Goal: Task Accomplishment & Management: Manage account settings

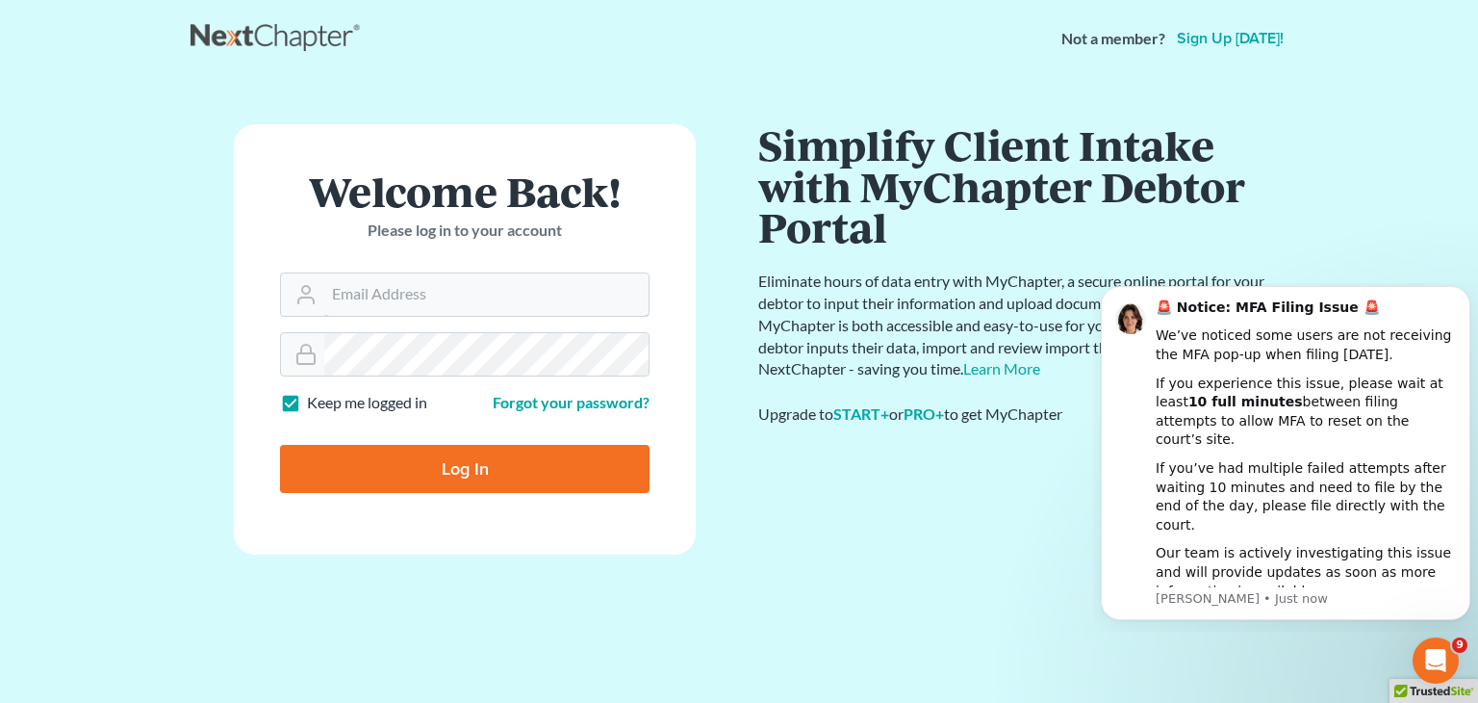
type input "david@Dlawbk.com"
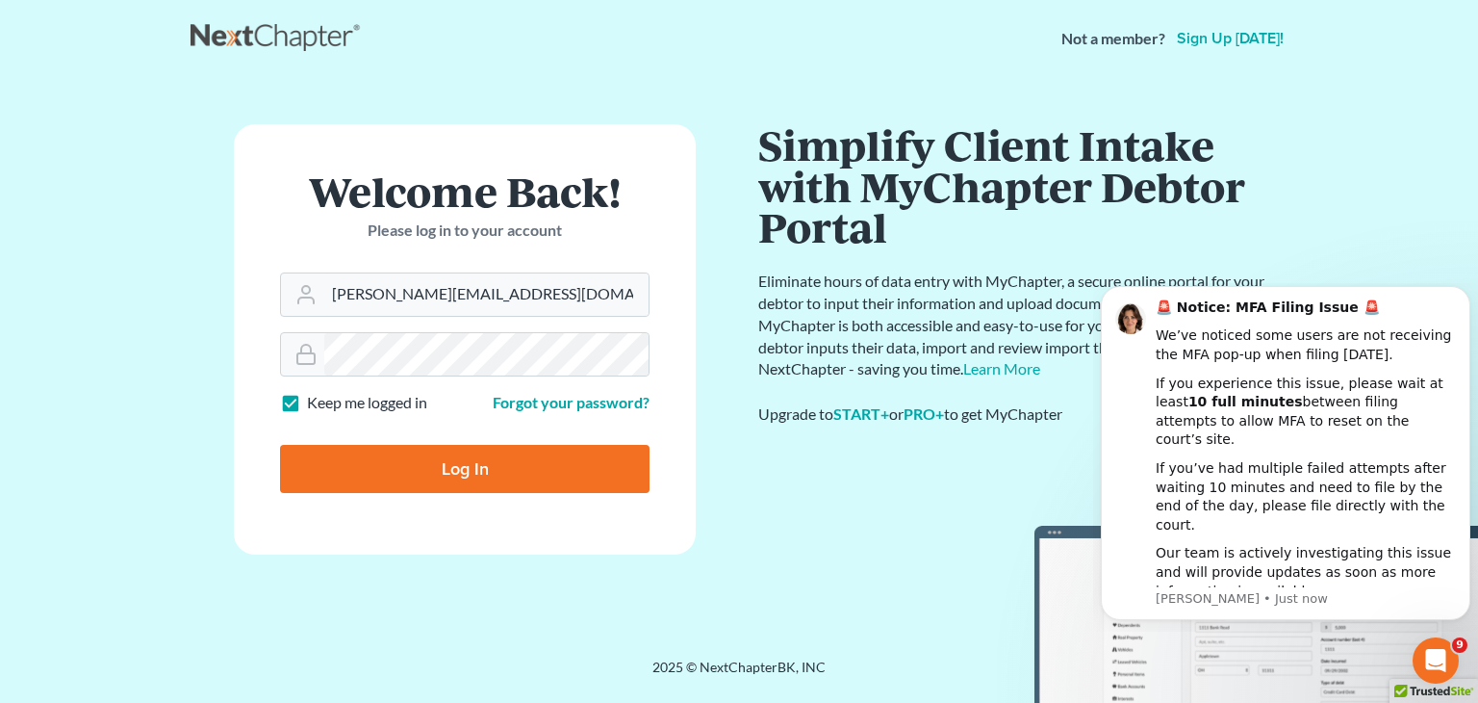
click at [415, 476] on input "Log In" at bounding box center [465, 469] width 370 height 48
type input "Thinking..."
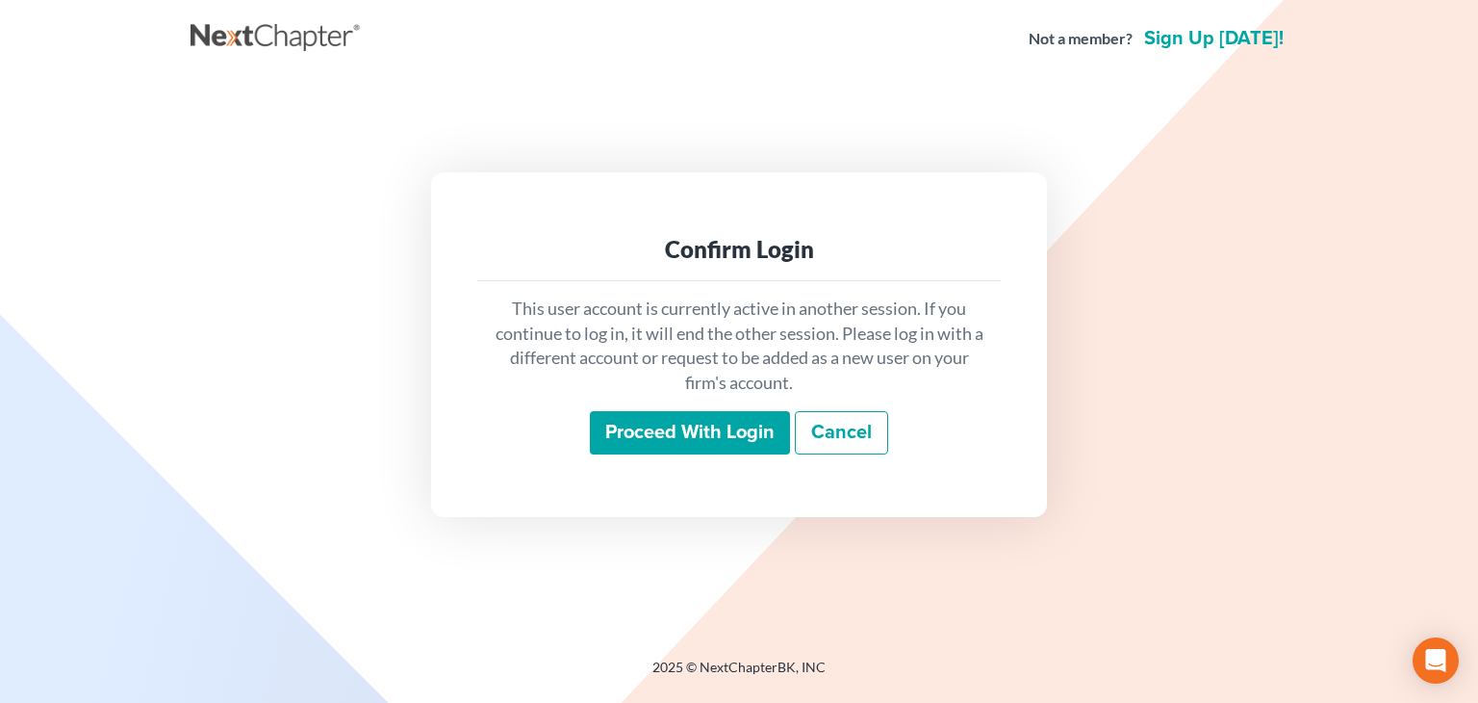
click at [730, 438] on input "Proceed with login" at bounding box center [690, 433] width 200 height 44
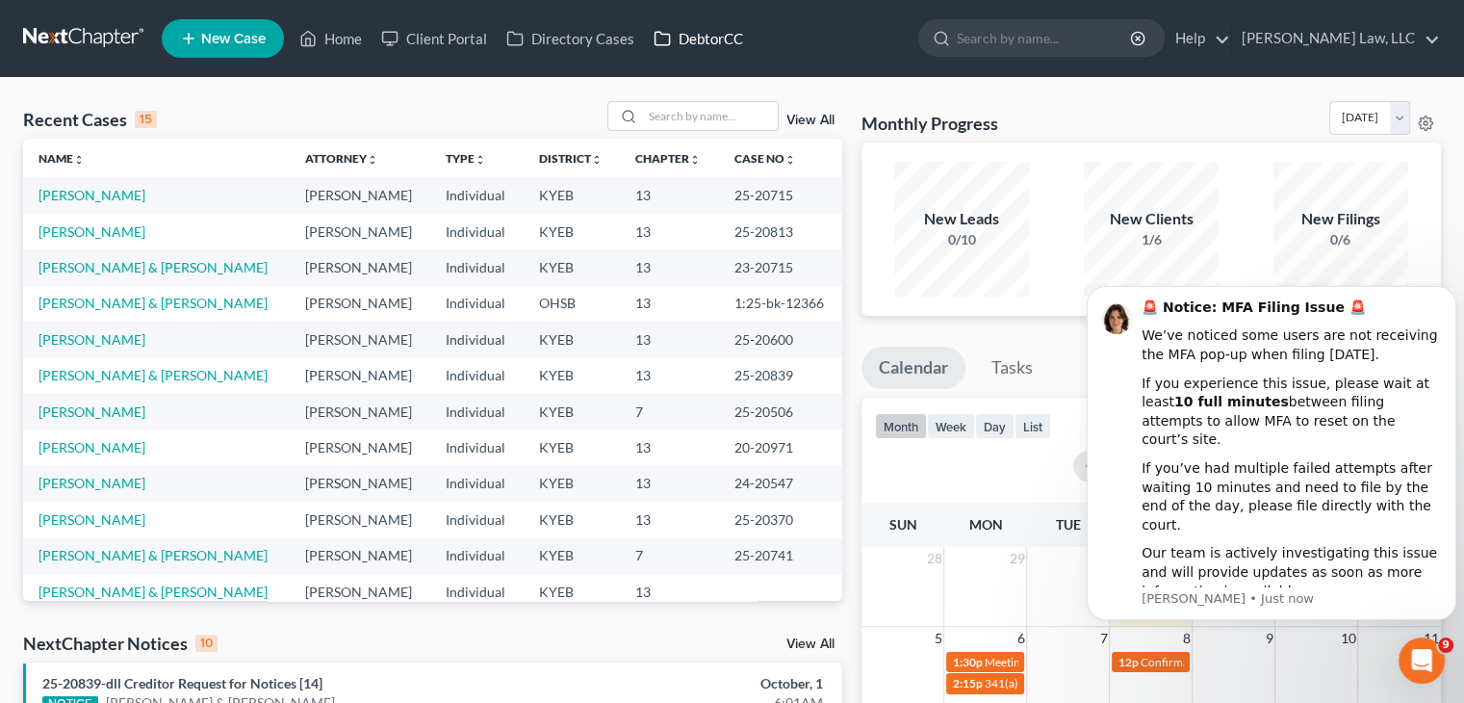
click at [708, 53] on link "DebtorCC" at bounding box center [698, 38] width 109 height 35
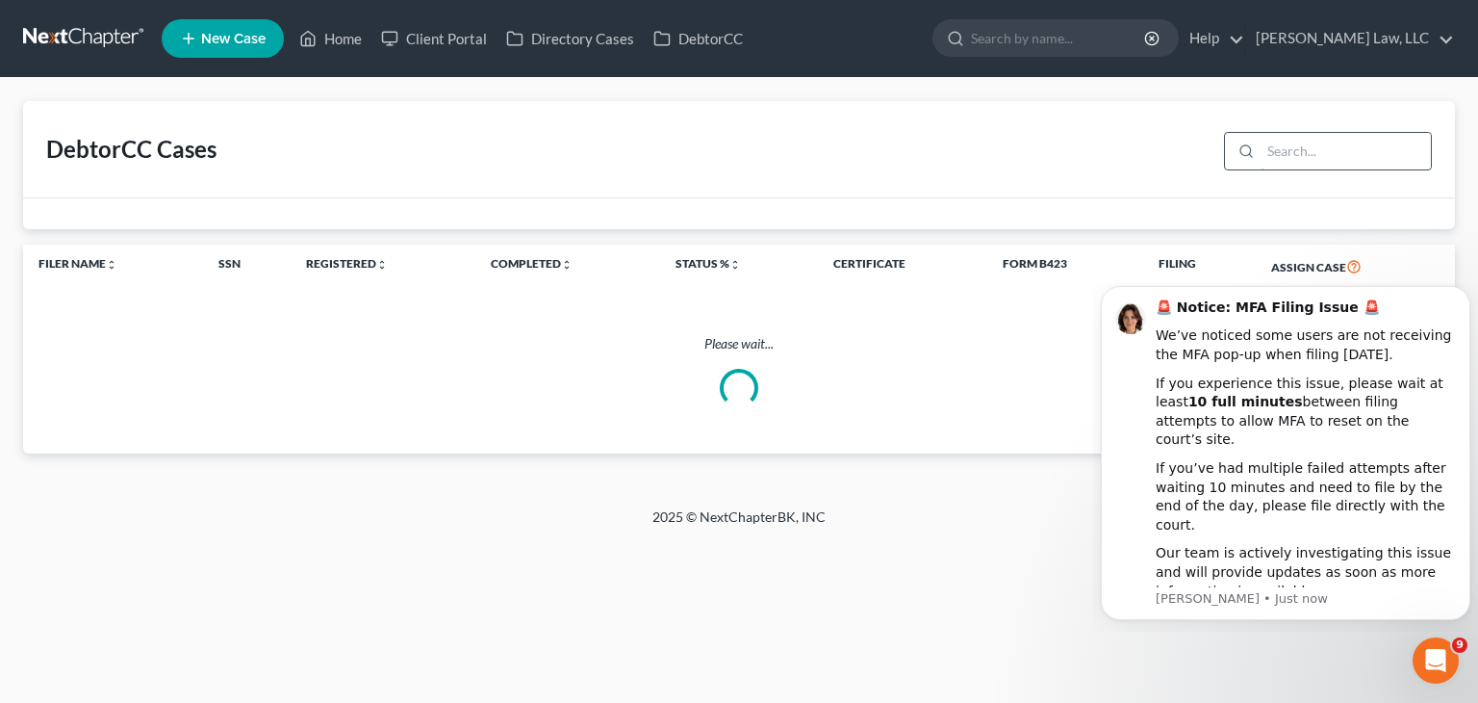
click at [1309, 152] on input "search" at bounding box center [1346, 151] width 170 height 37
click at [1338, 256] on th "Assign Case" at bounding box center [1355, 266] width 199 height 44
click at [1086, 467] on div "DebtorCC Cases Filer Name unfold_more expand_more expand_less SSN Registered un…" at bounding box center [739, 292] width 1478 height 429
click at [1463, 295] on icon "Dismiss notification" at bounding box center [1464, 291] width 7 height 7
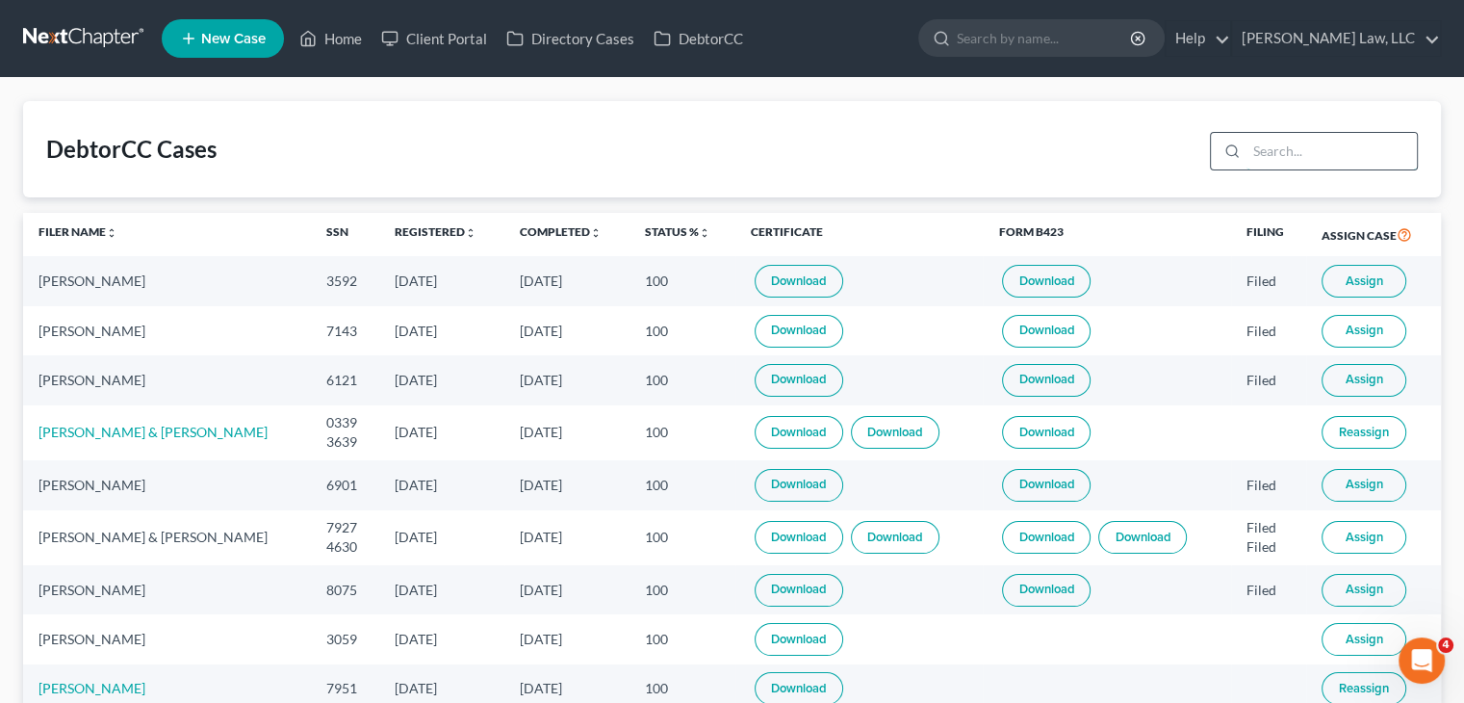
click at [1287, 136] on input "search" at bounding box center [1331, 151] width 170 height 37
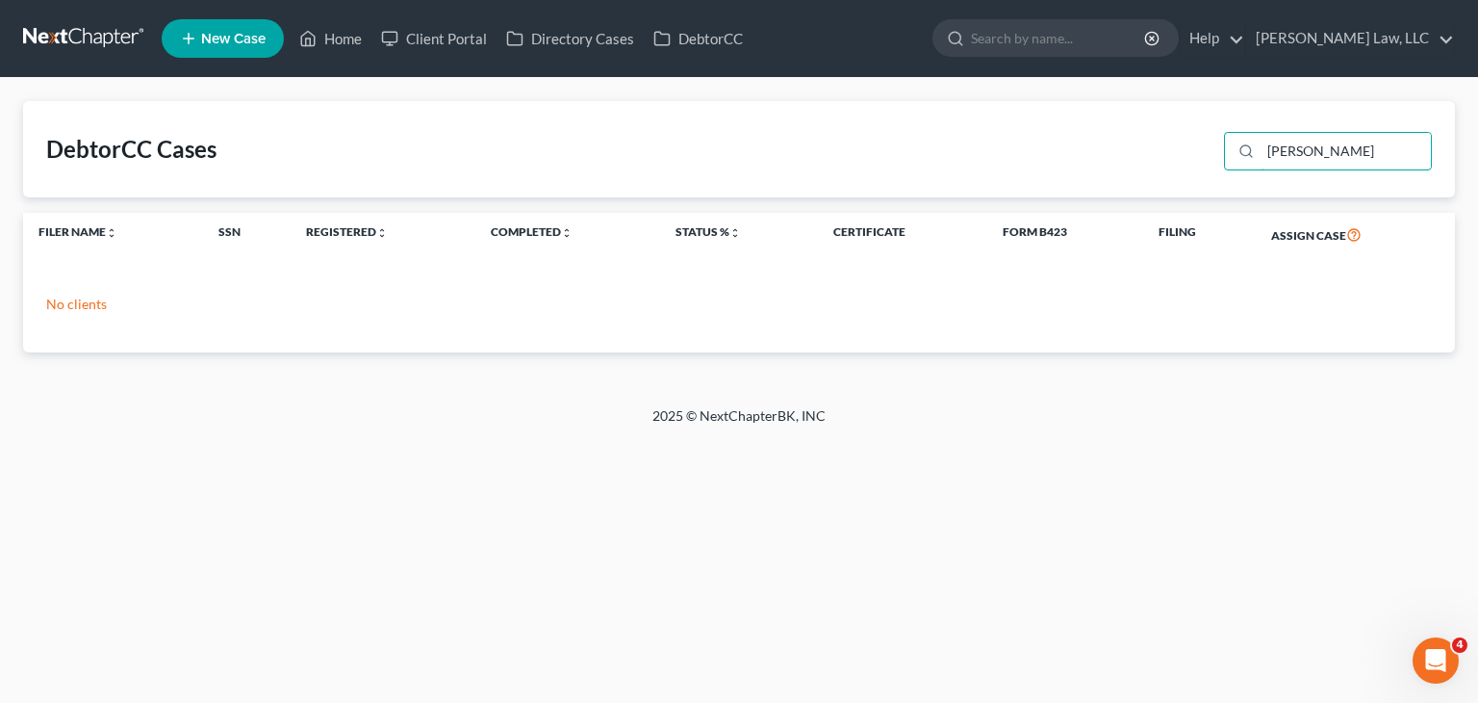
drag, startPoint x: 1268, startPoint y: 152, endPoint x: 1205, endPoint y: 152, distance: 62.6
click at [1205, 152] on div "DebtorCC Cases [PERSON_NAME]" at bounding box center [739, 149] width 1432 height 96
type input "[PERSON_NAME]"
click at [1034, 39] on input "search" at bounding box center [1059, 38] width 176 height 36
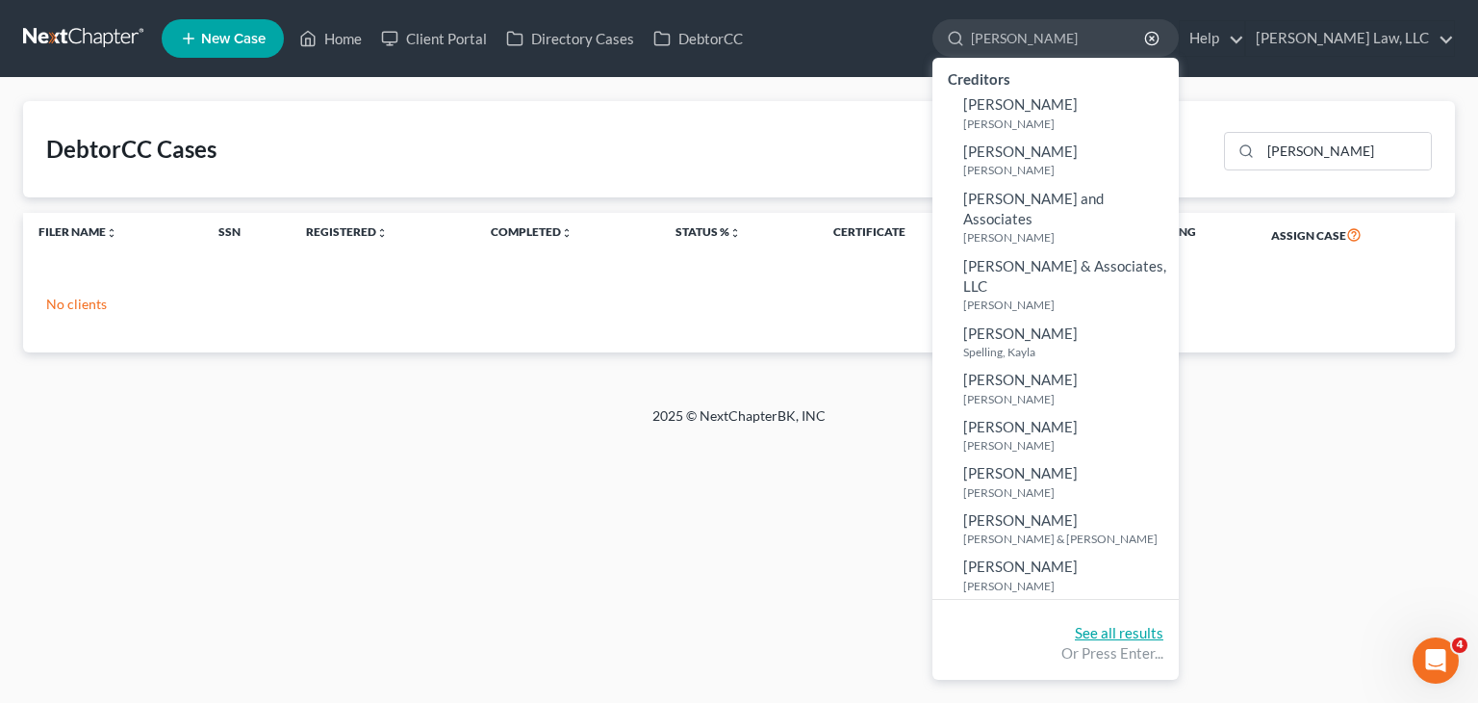
type input "[PERSON_NAME]"
click at [1099, 624] on link "See all results" at bounding box center [1119, 632] width 89 height 17
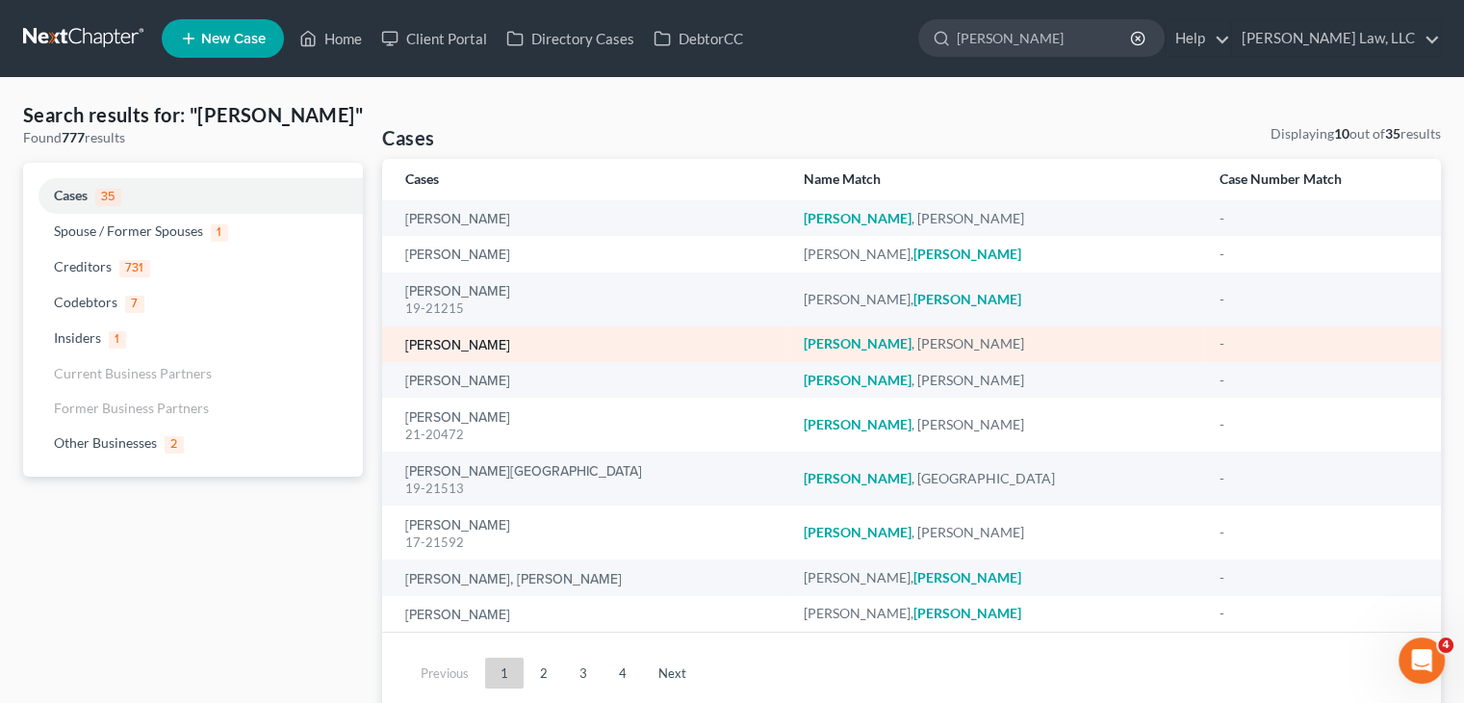
click at [477, 347] on link "[PERSON_NAME]" at bounding box center [457, 345] width 105 height 13
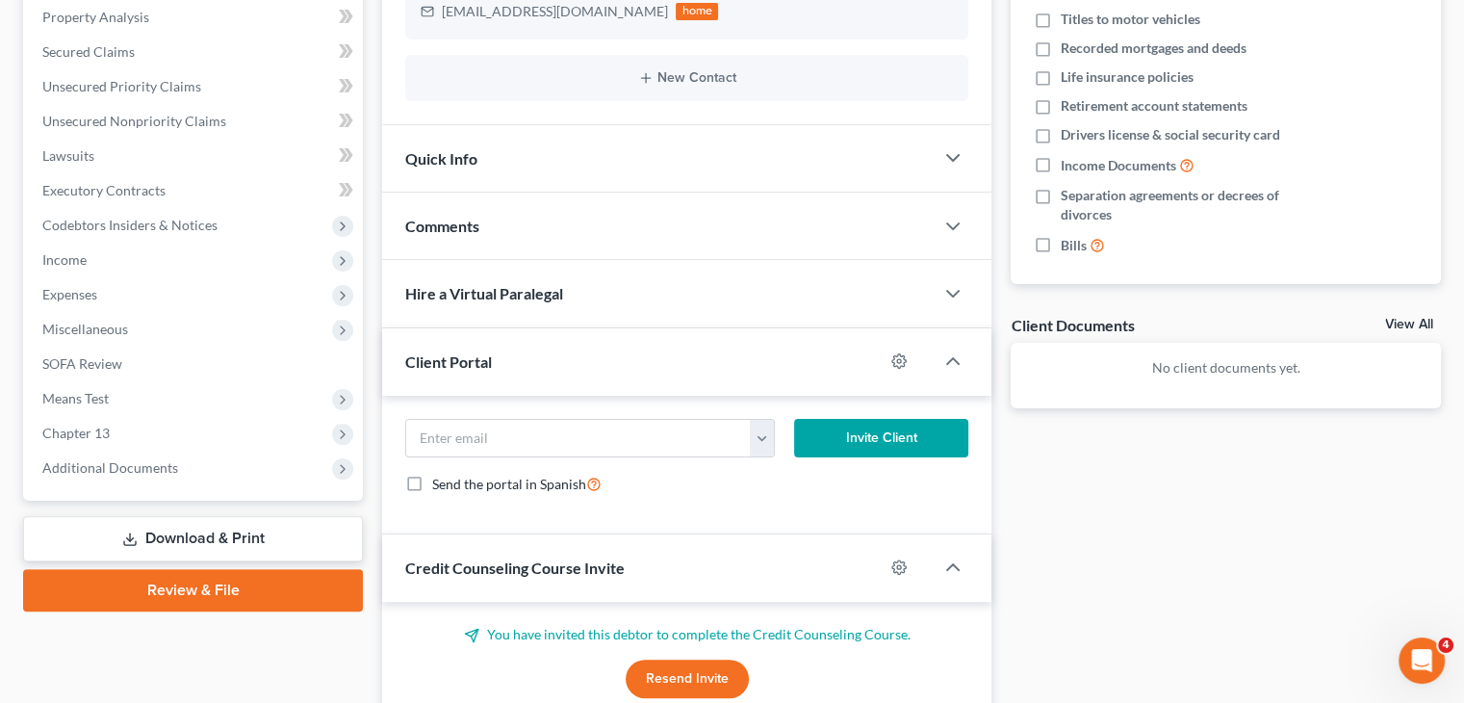
scroll to position [565, 0]
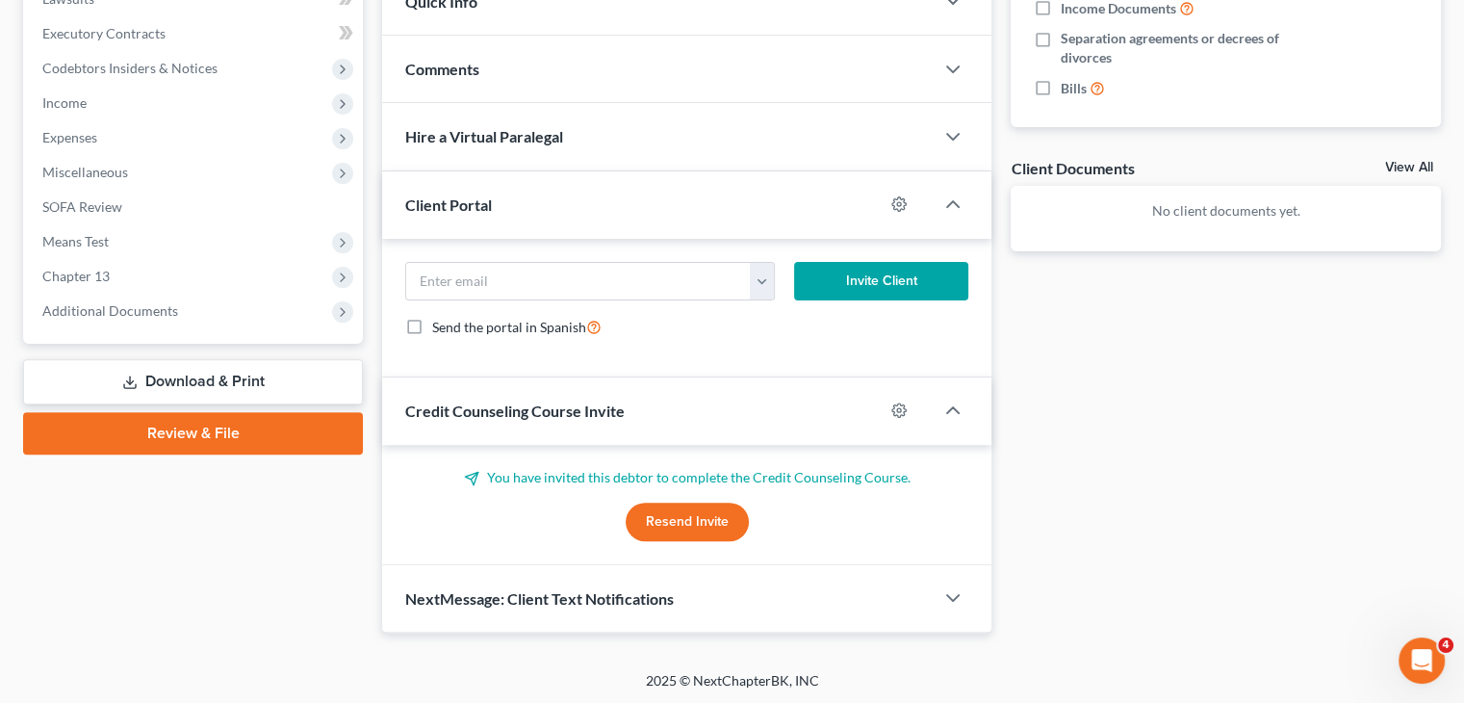
click at [685, 517] on button "Resend Invite" at bounding box center [687, 521] width 123 height 38
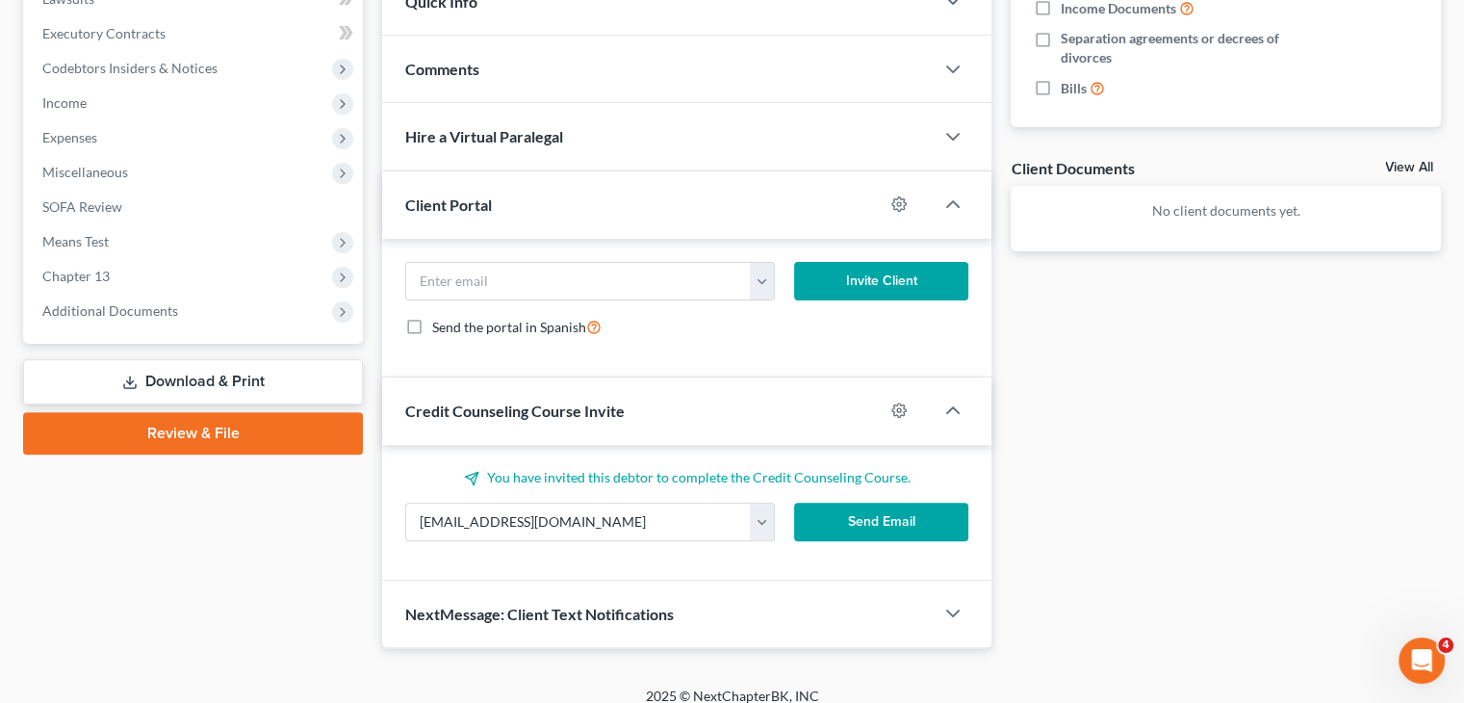
click at [843, 510] on button "Send Email" at bounding box center [881, 521] width 175 height 38
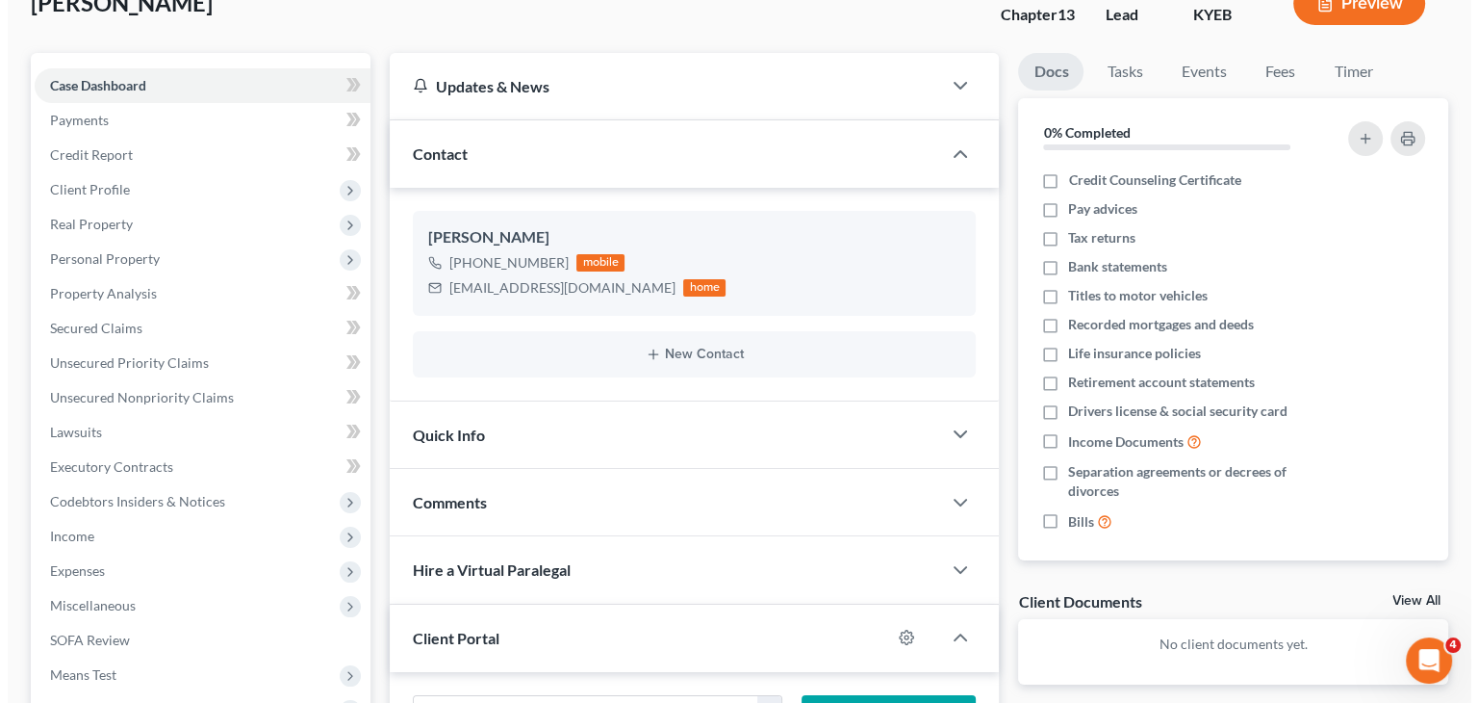
scroll to position [0, 0]
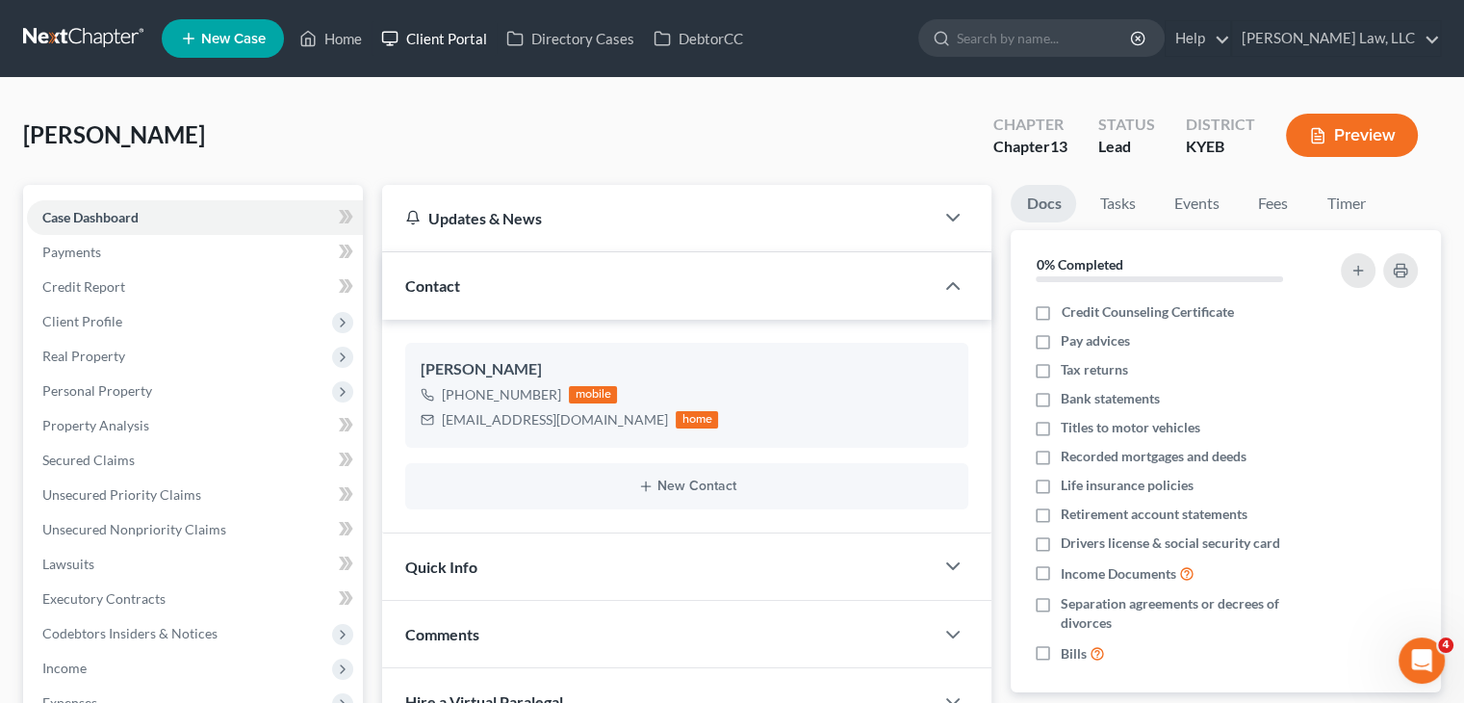
click at [454, 21] on link "Client Portal" at bounding box center [434, 38] width 125 height 35
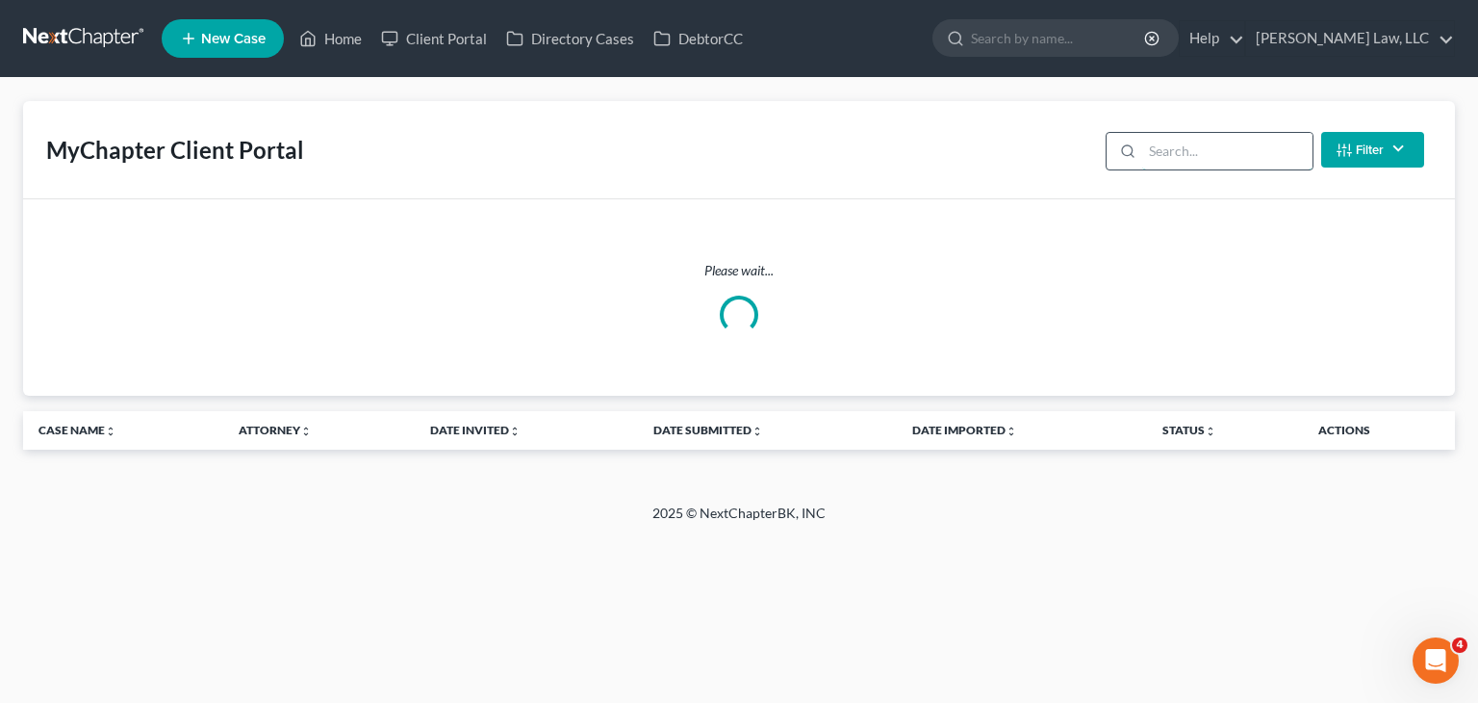
click at [1192, 164] on input "search" at bounding box center [1227, 151] width 170 height 37
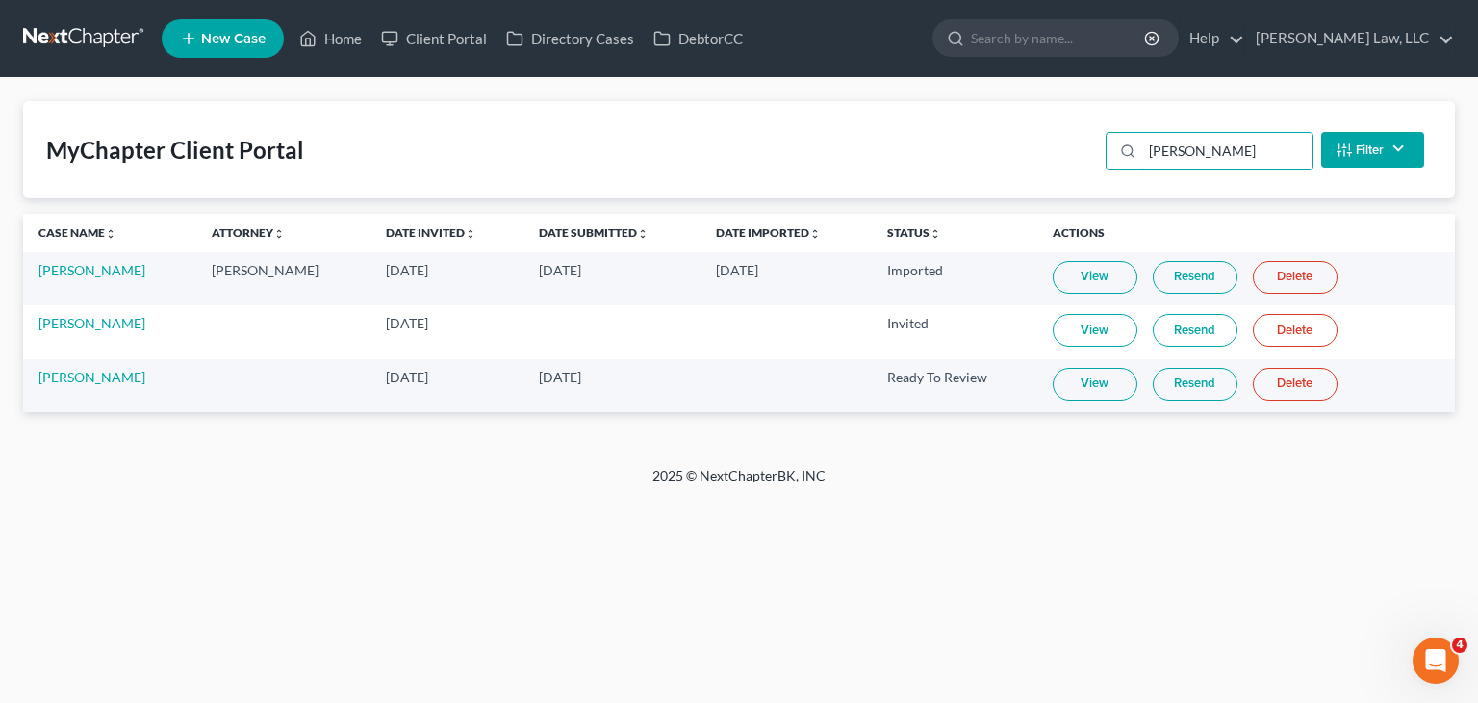
type input "[PERSON_NAME]"
click at [1100, 371] on link "View" at bounding box center [1095, 384] width 85 height 33
click at [54, 372] on link "[PERSON_NAME]" at bounding box center [91, 377] width 107 height 16
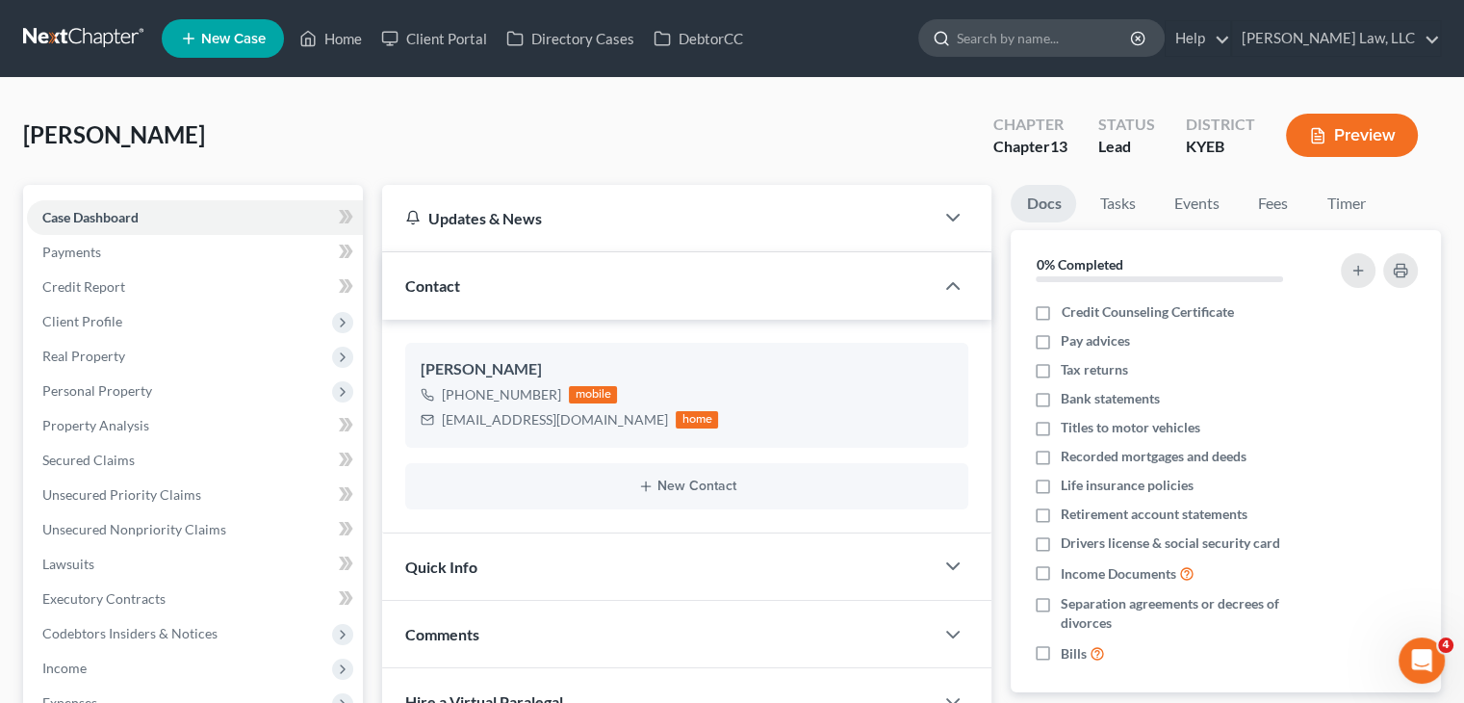
click at [1039, 38] on input "search" at bounding box center [1045, 38] width 176 height 36
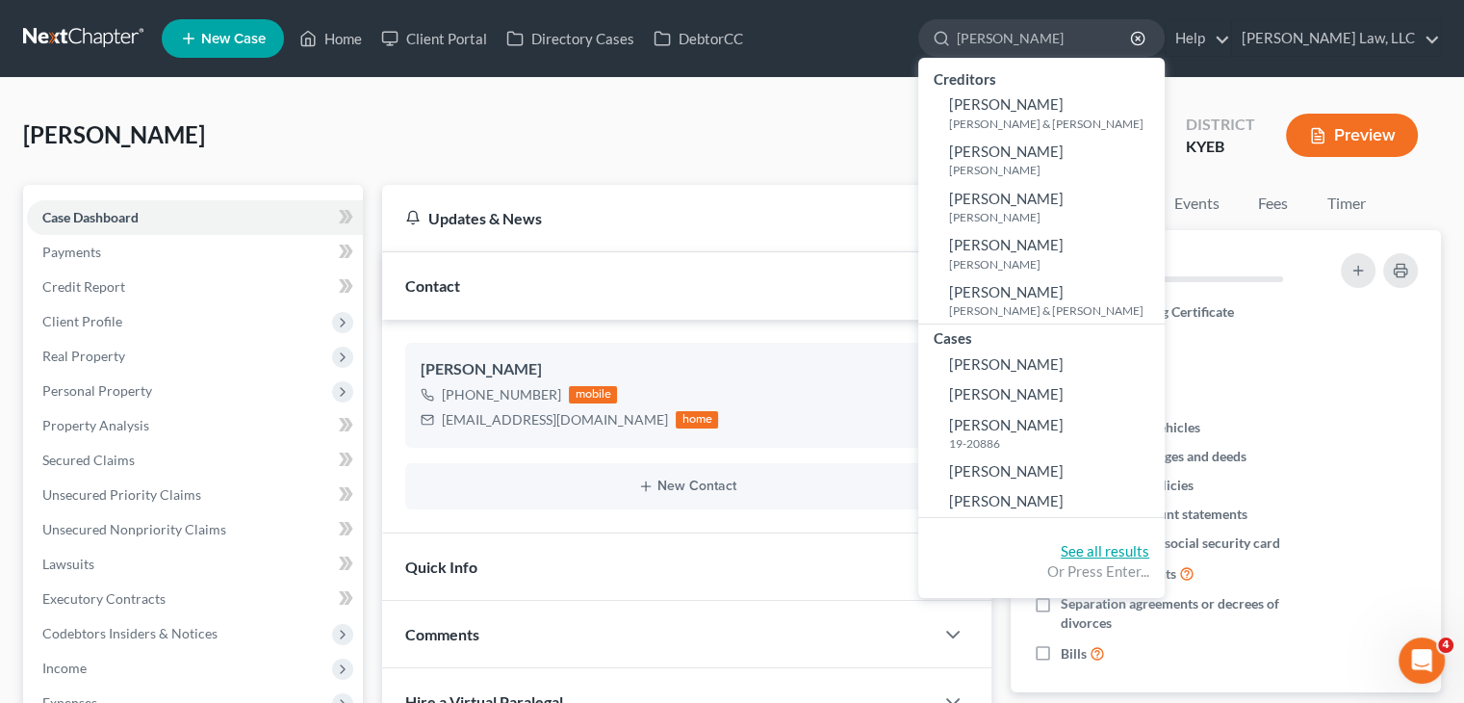
type input "[PERSON_NAME]"
click at [1080, 544] on link "See all results" at bounding box center [1105, 550] width 89 height 17
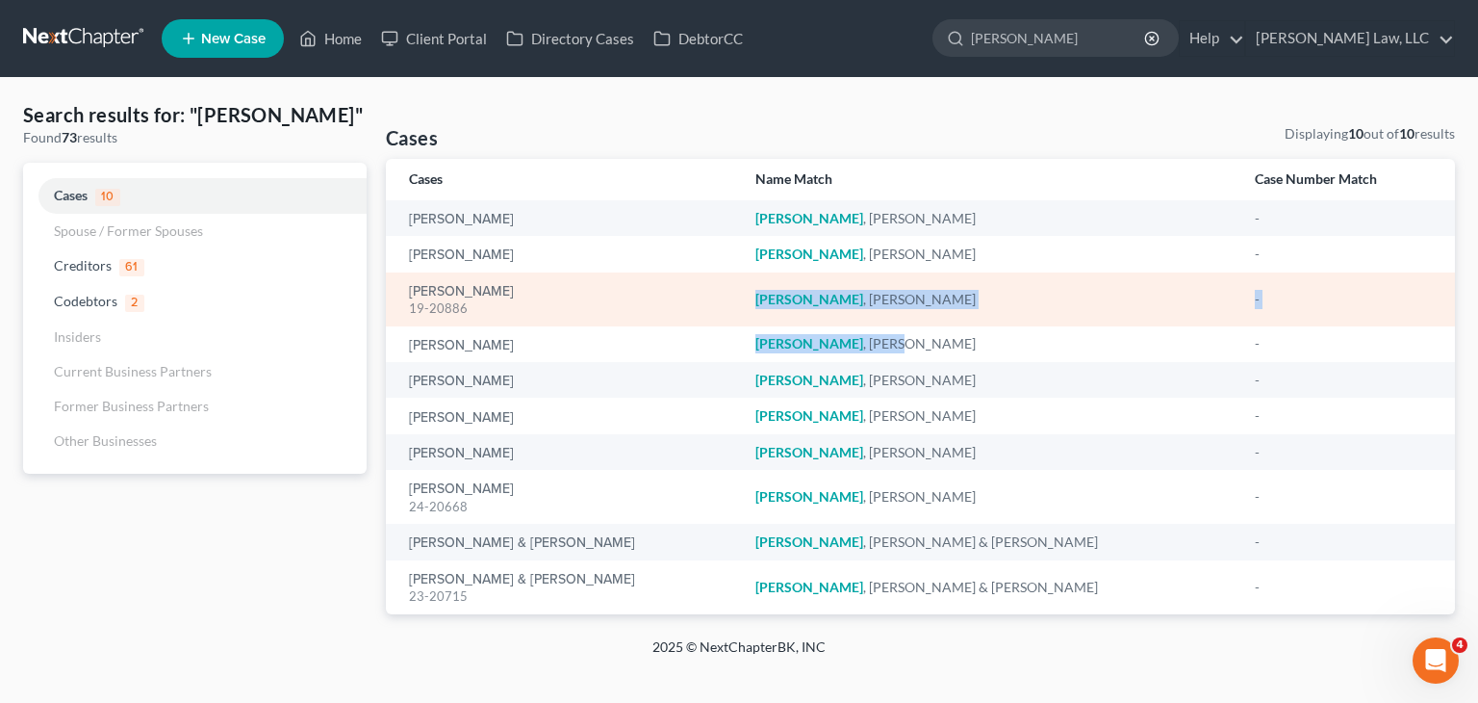
drag, startPoint x: 967, startPoint y: 344, endPoint x: 699, endPoint y: 310, distance: 270.6
click at [699, 310] on div "Home New Case Client Portal Directory Cases DebtorCC [PERSON_NAME], LLC [PERSON…" at bounding box center [739, 351] width 1478 height 703
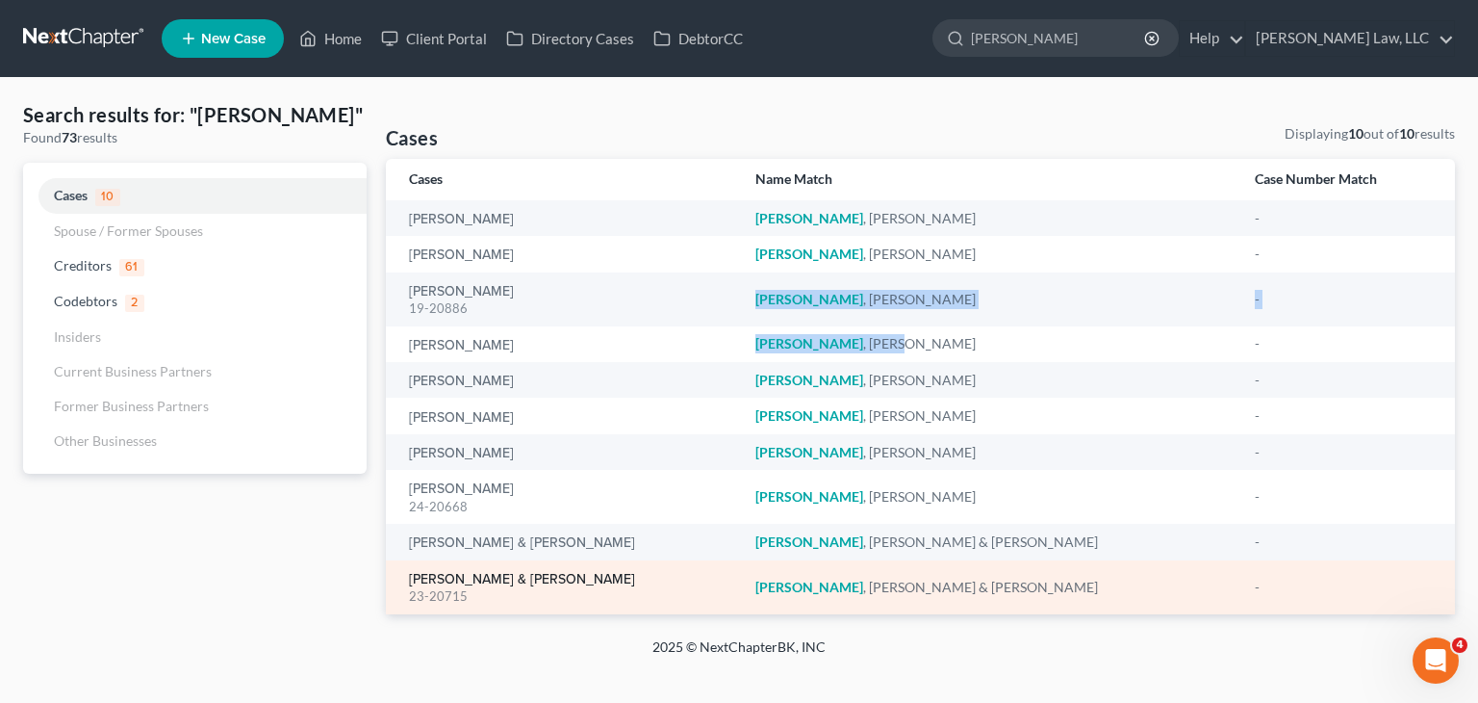
click at [447, 579] on link "[PERSON_NAME] & [PERSON_NAME]" at bounding box center [522, 579] width 226 height 13
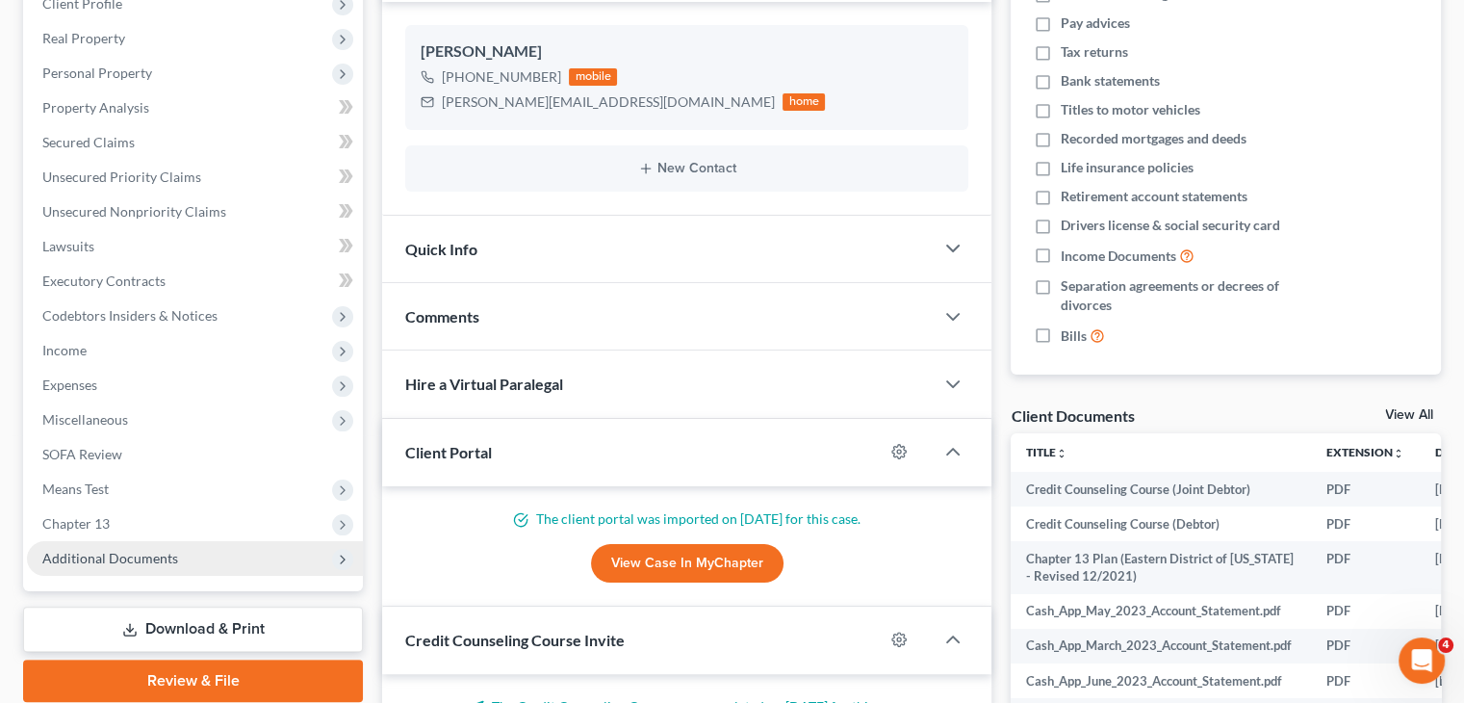
click at [115, 568] on span "Additional Documents" at bounding box center [195, 558] width 336 height 35
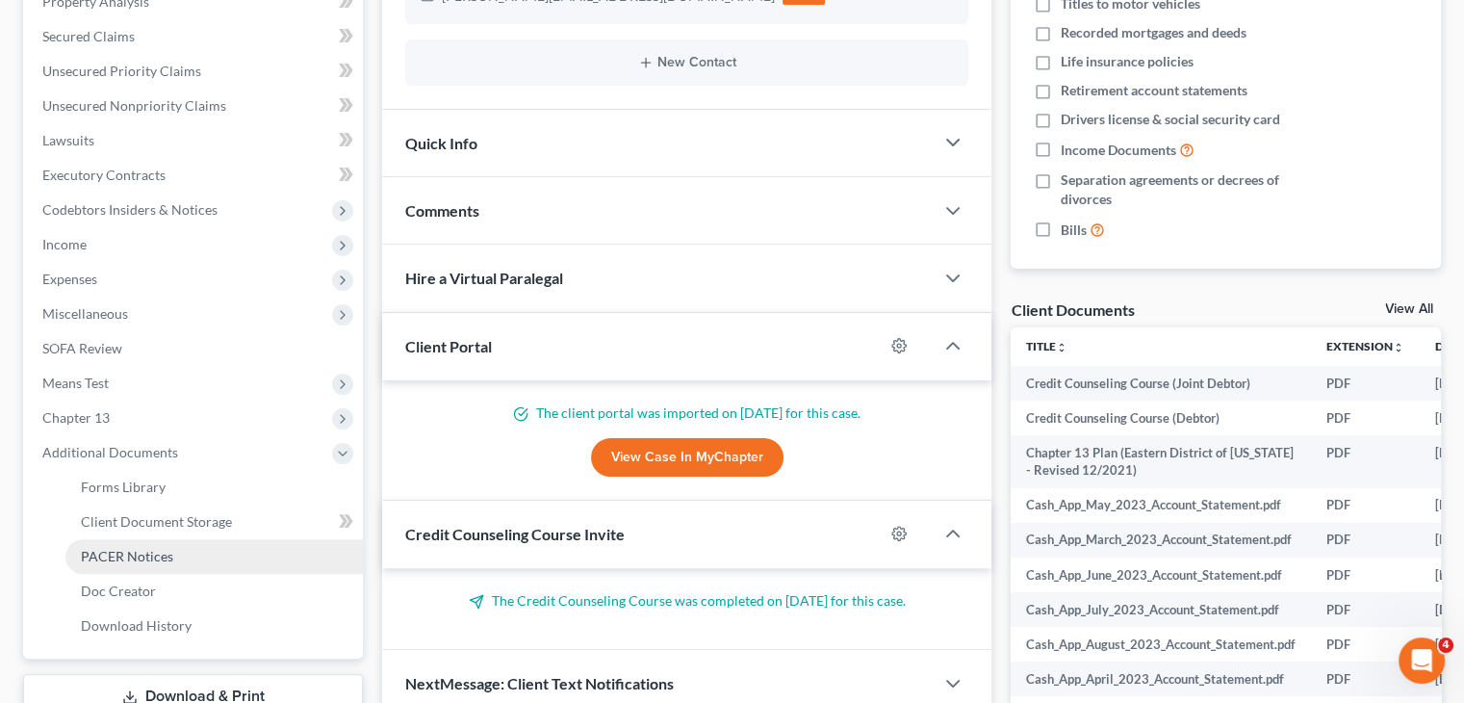
click at [122, 556] on span "PACER Notices" at bounding box center [127, 556] width 92 height 16
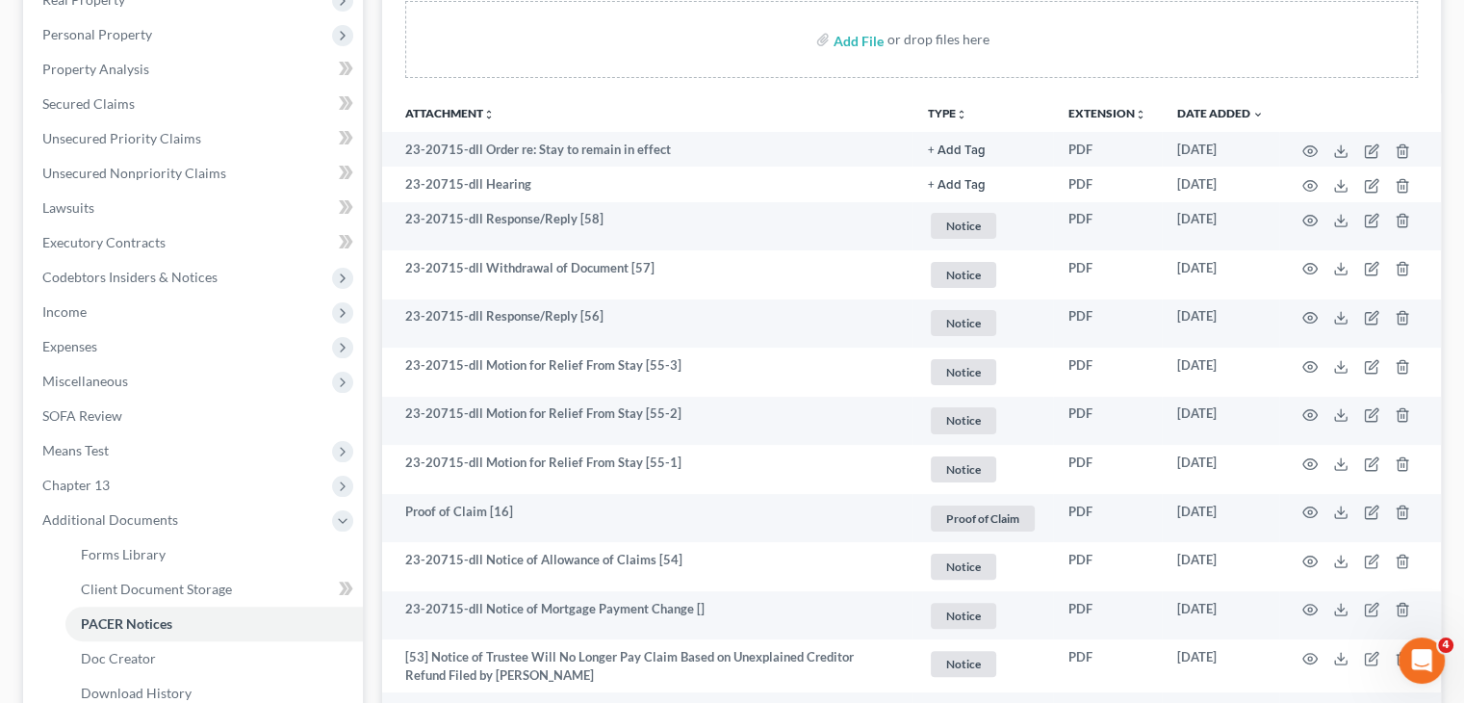
scroll to position [357, 0]
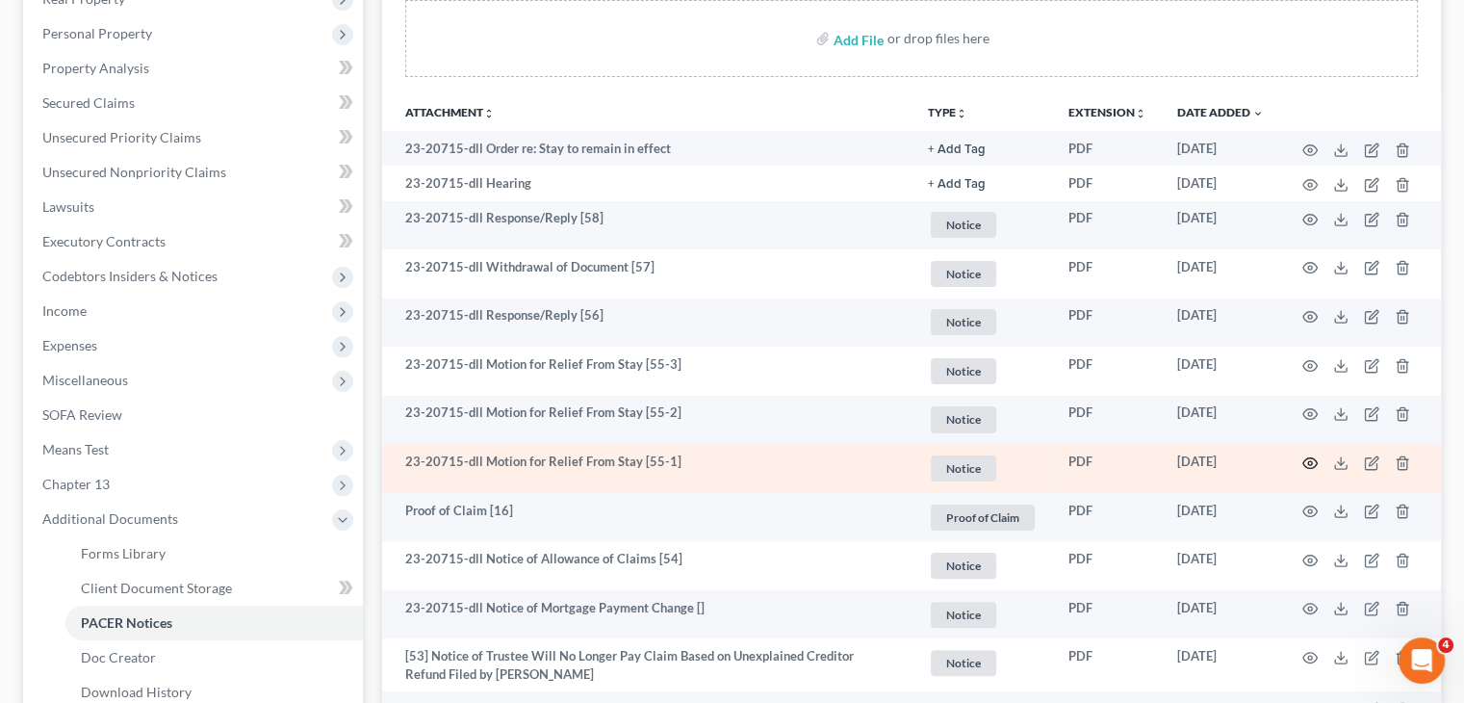
click at [1314, 464] on icon "button" at bounding box center [1309, 462] width 15 height 15
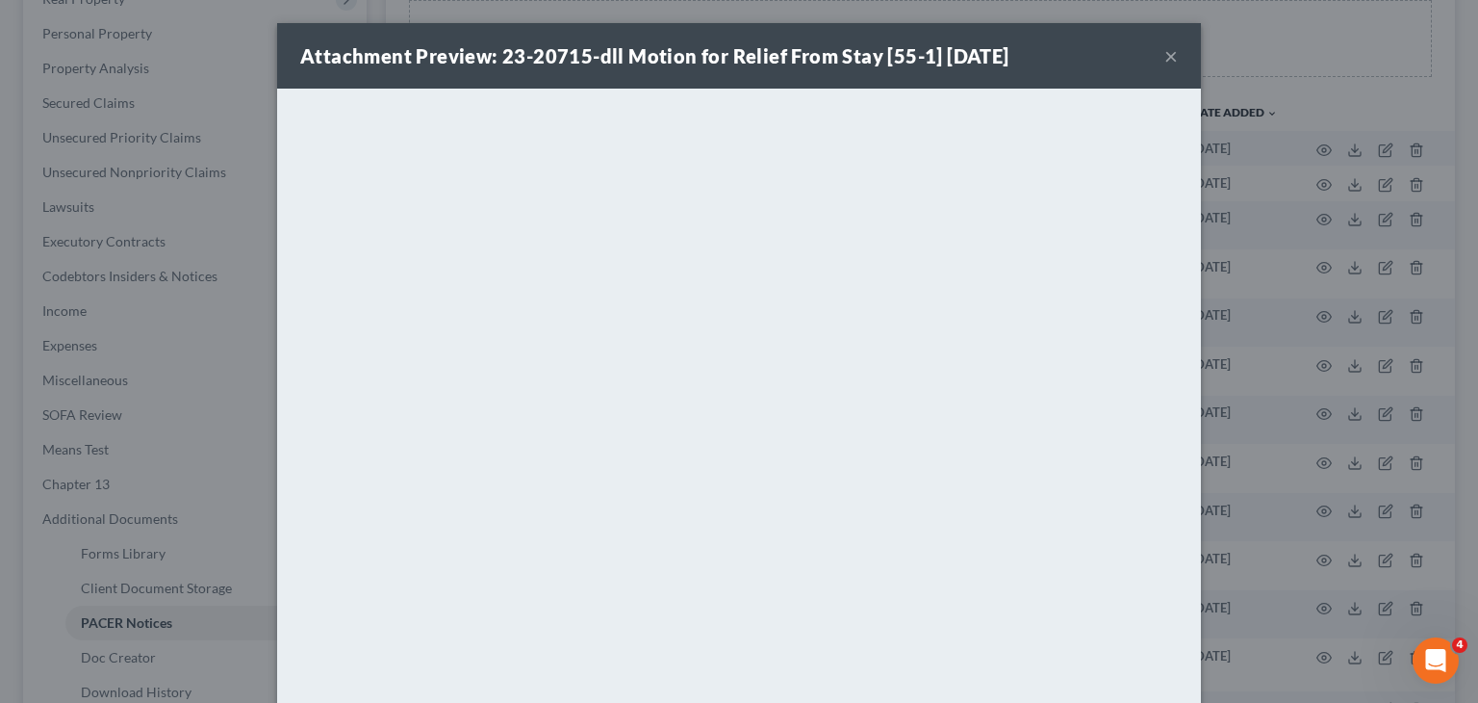
click at [555, 44] on strong "Attachment Preview: 23-20715-dll Motion for Relief From Stay [55-1] [DATE]" at bounding box center [654, 55] width 709 height 23
click at [1165, 51] on button "×" at bounding box center [1171, 55] width 13 height 23
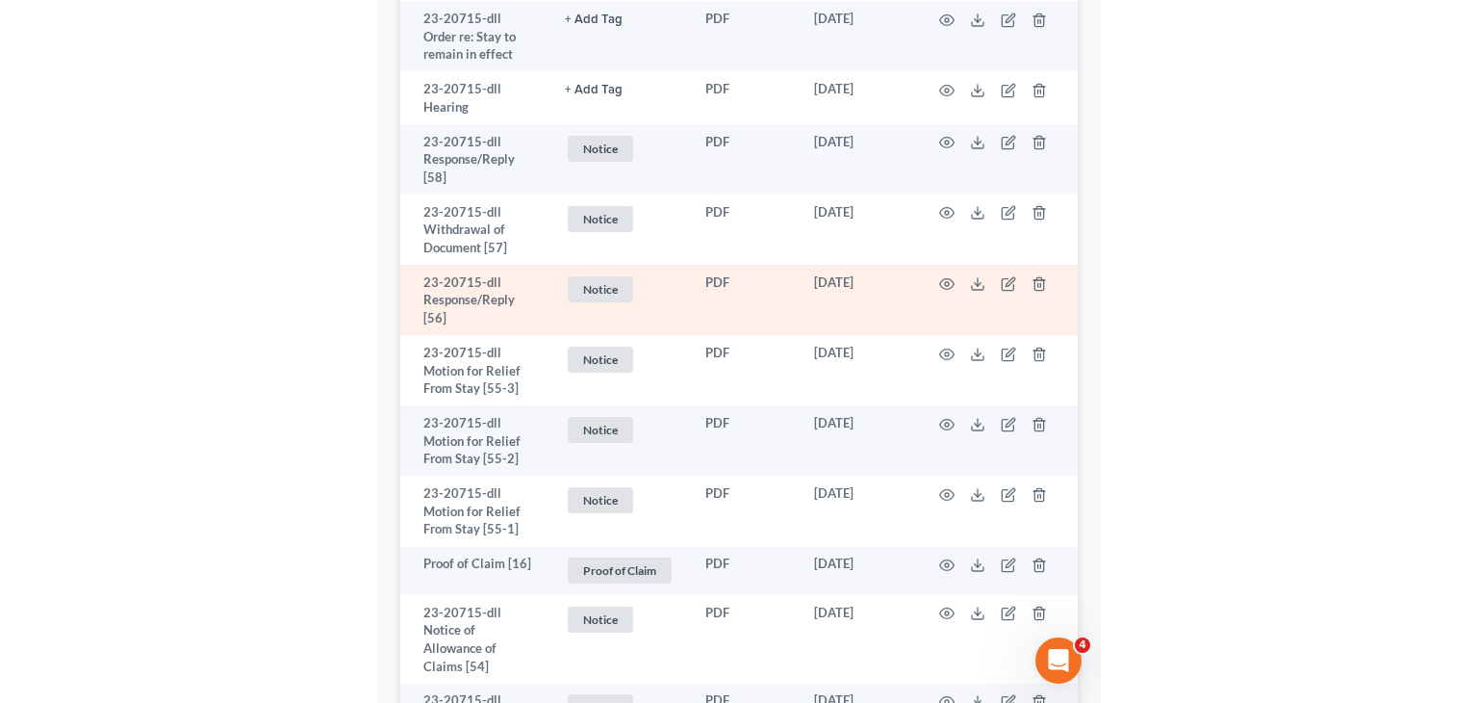
scroll to position [547, 0]
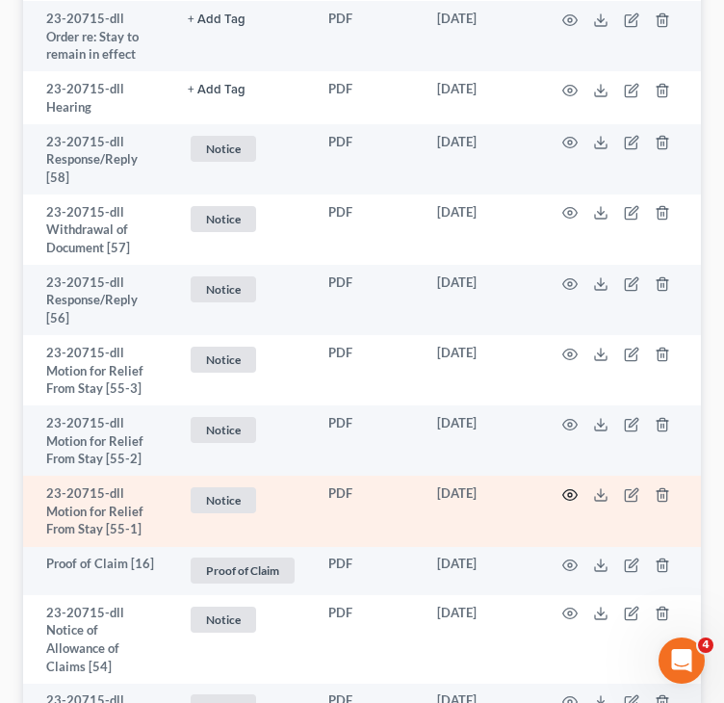
click at [570, 495] on circle "button" at bounding box center [570, 495] width 4 height 4
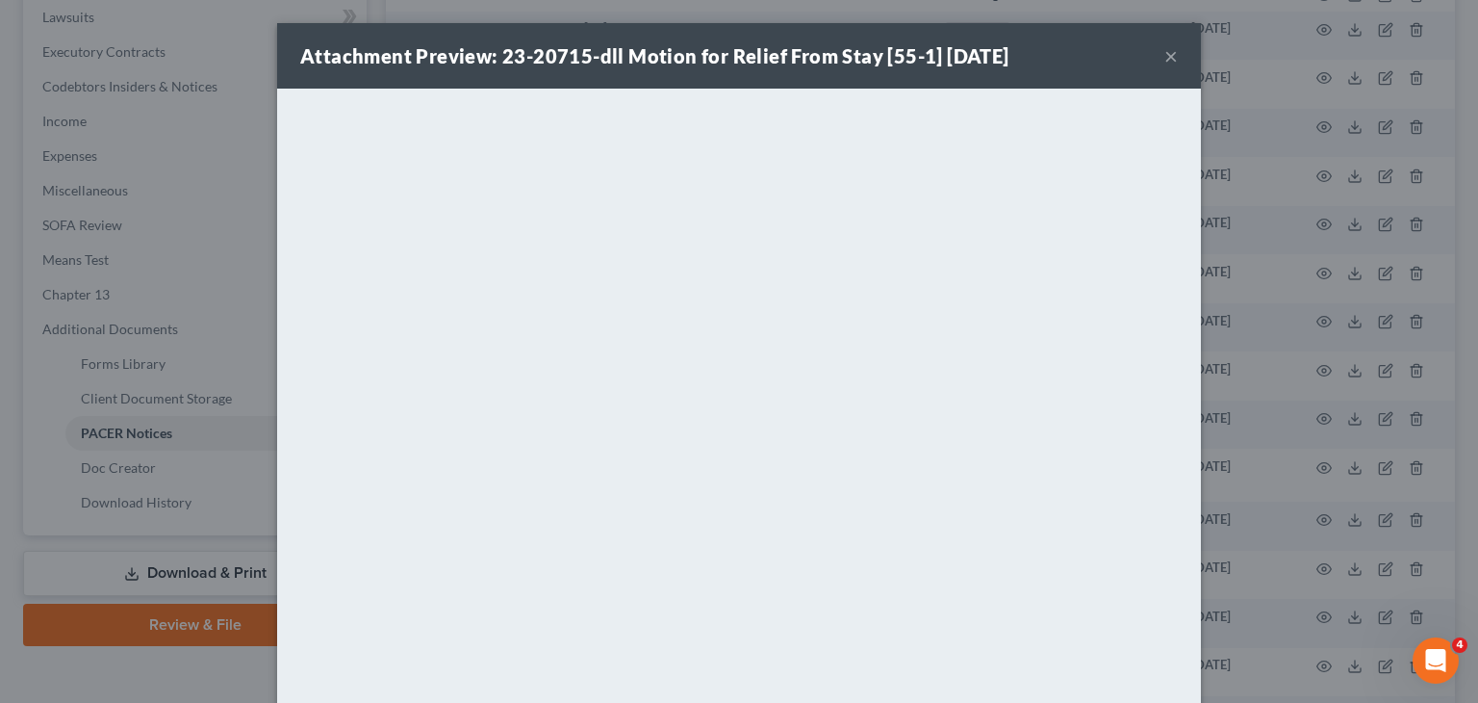
click at [1165, 59] on button "×" at bounding box center [1171, 55] width 13 height 23
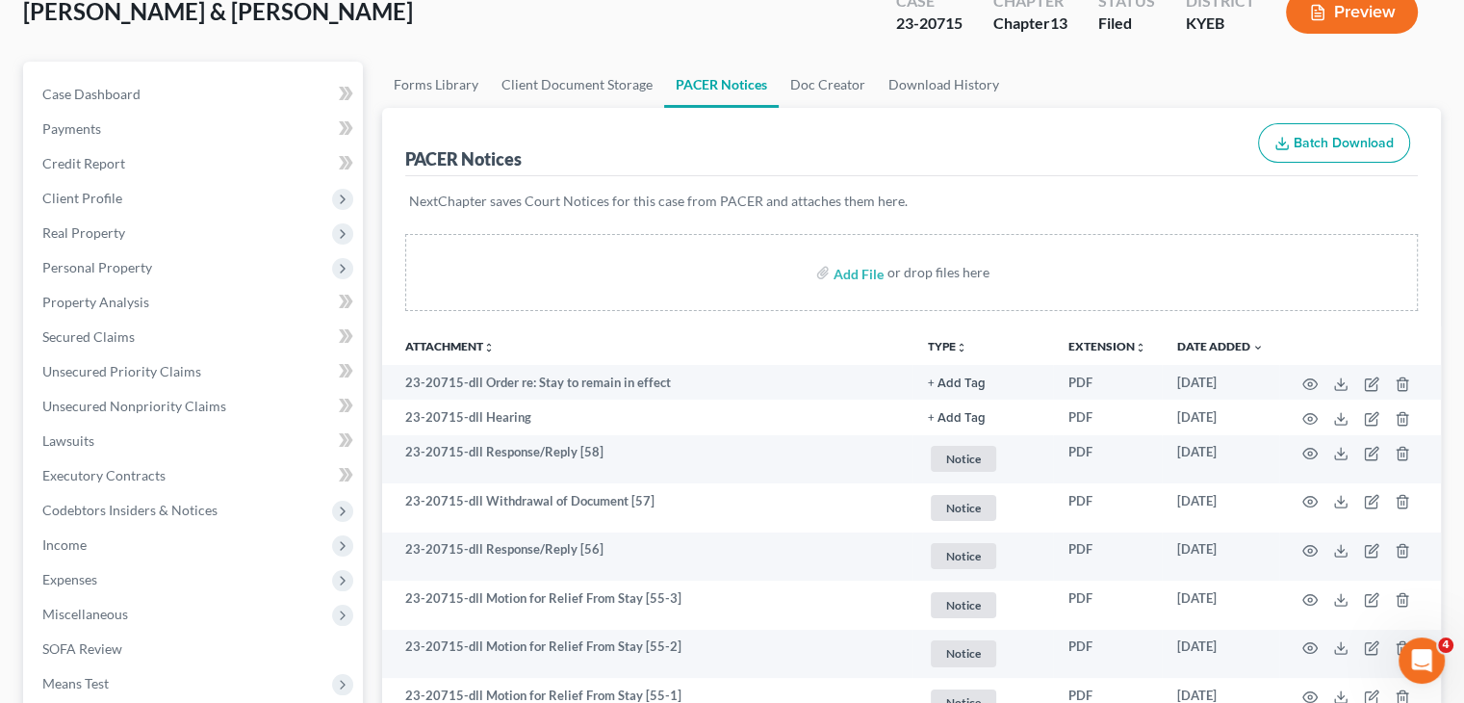
scroll to position [0, 0]
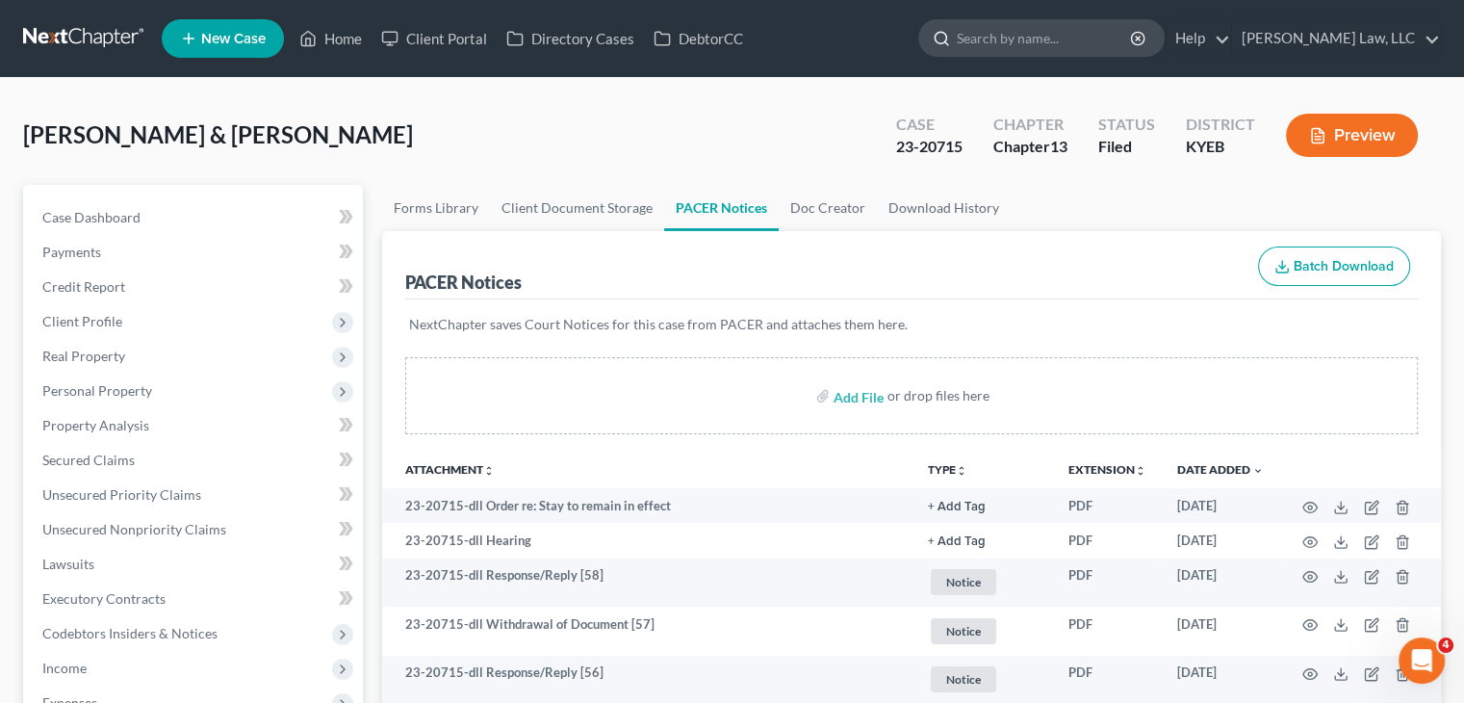
click at [1095, 47] on input "search" at bounding box center [1045, 38] width 176 height 36
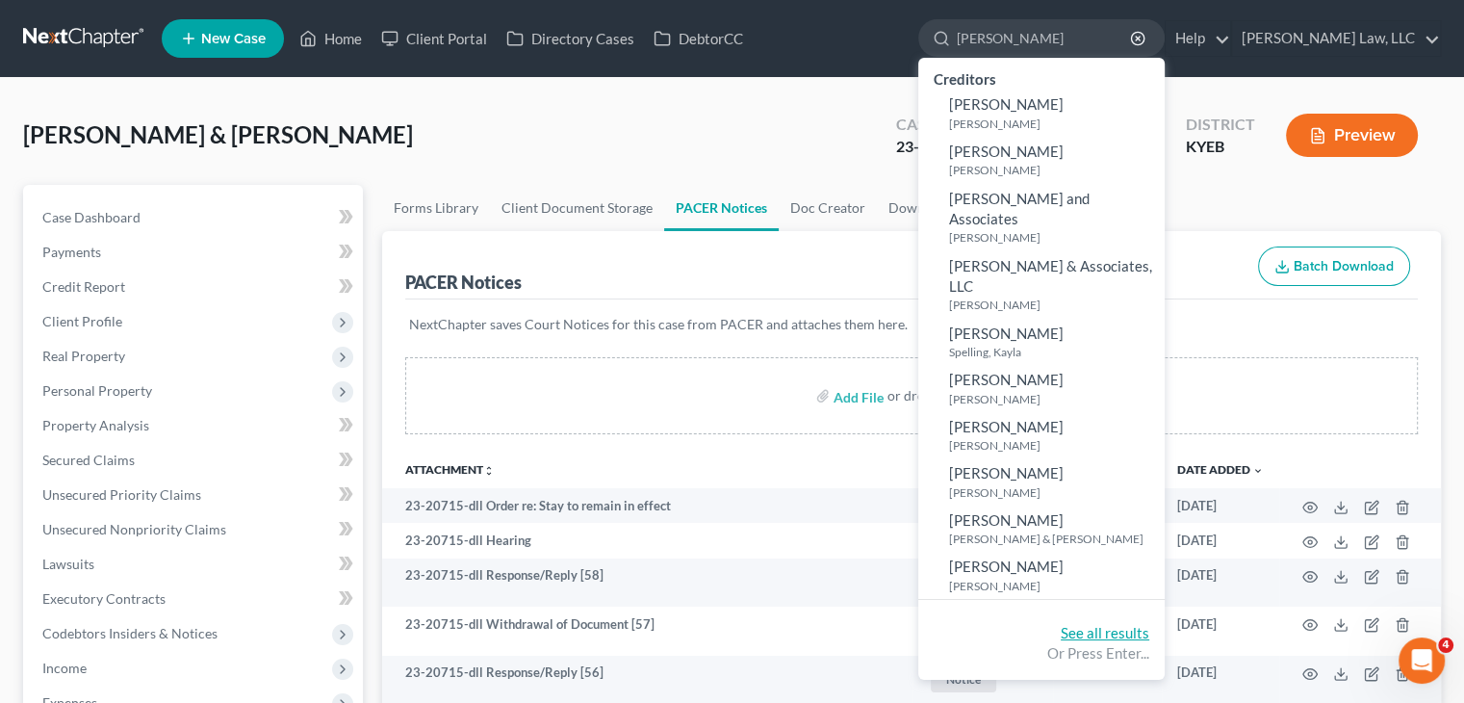
type input "[PERSON_NAME]"
click at [1097, 624] on link "See all results" at bounding box center [1105, 632] width 89 height 17
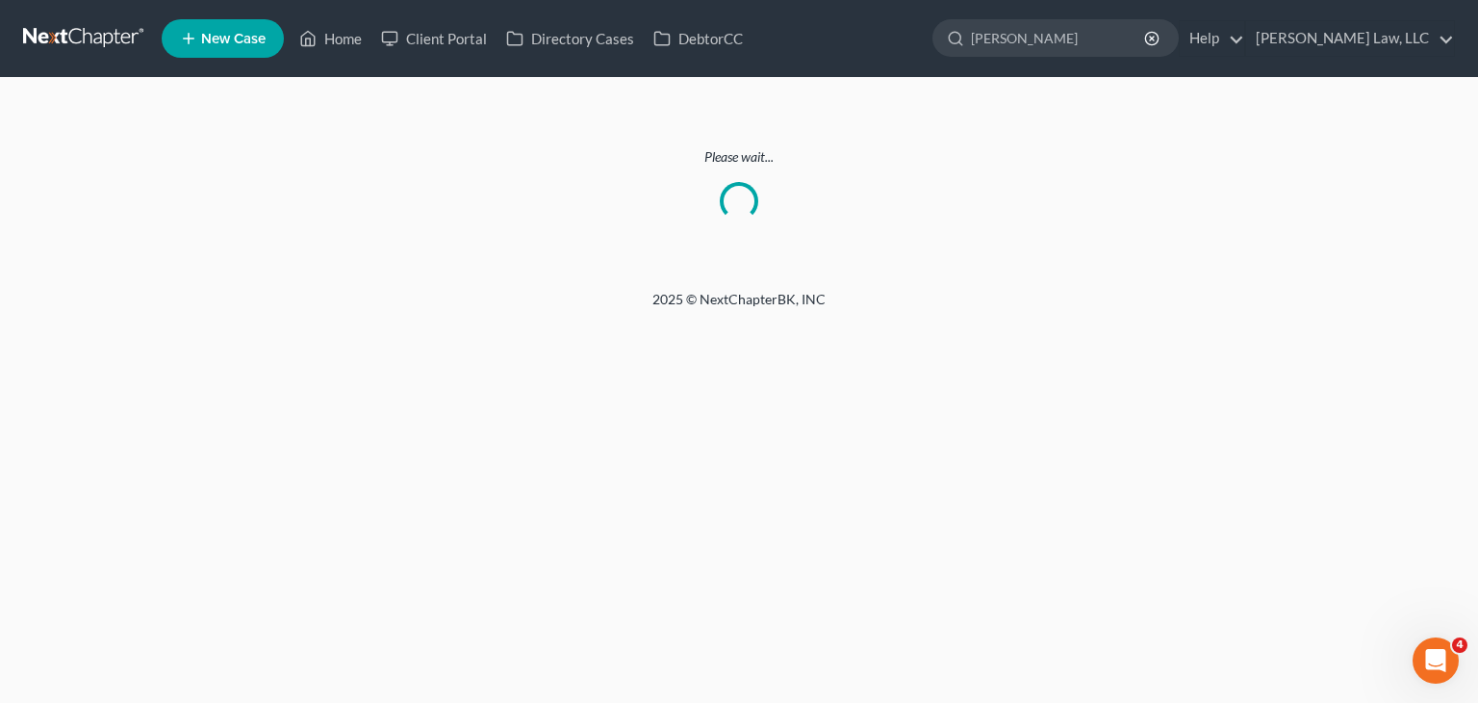
click at [1097, 582] on div "Home New Case Client Portal Directory Cases DebtorCC [PERSON_NAME] Law, LLC [PE…" at bounding box center [739, 351] width 1478 height 703
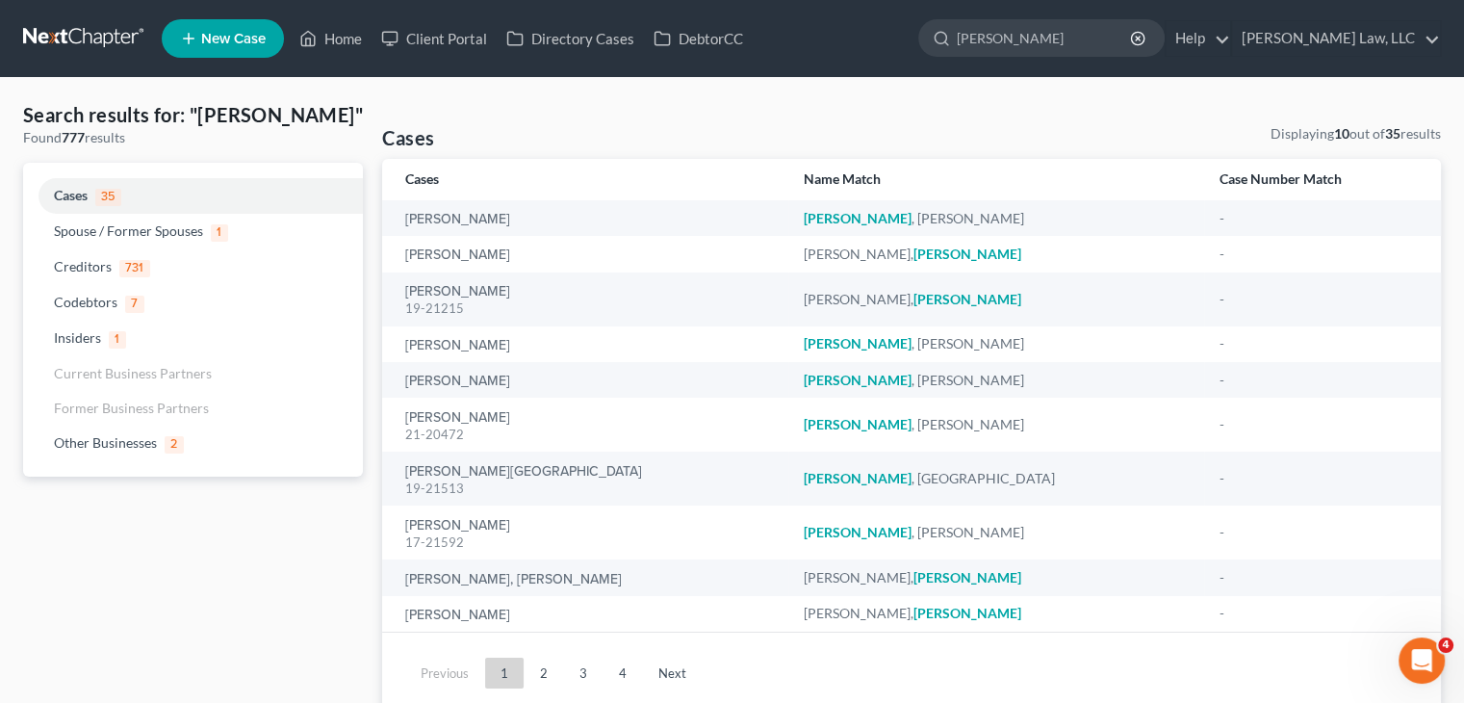
scroll to position [23, 0]
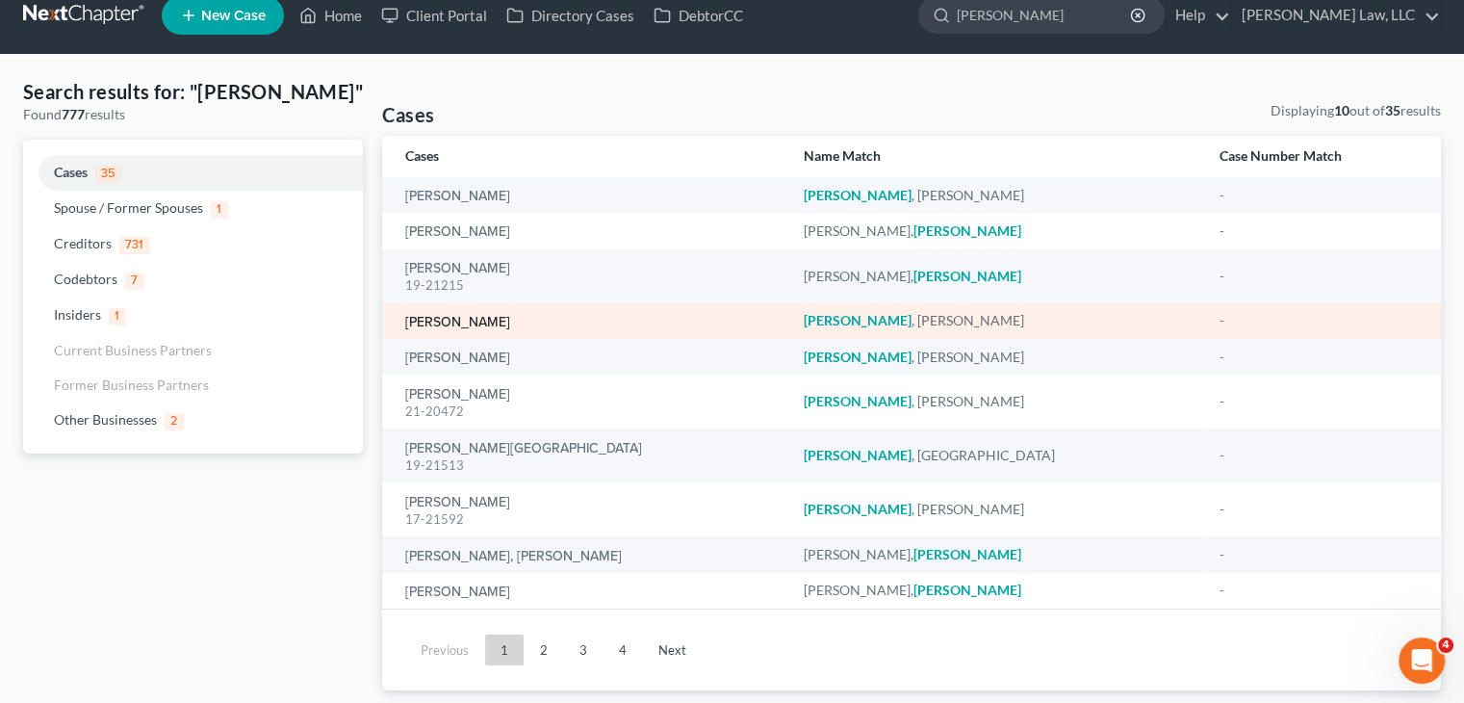
click at [465, 316] on link "[PERSON_NAME]" at bounding box center [457, 322] width 105 height 13
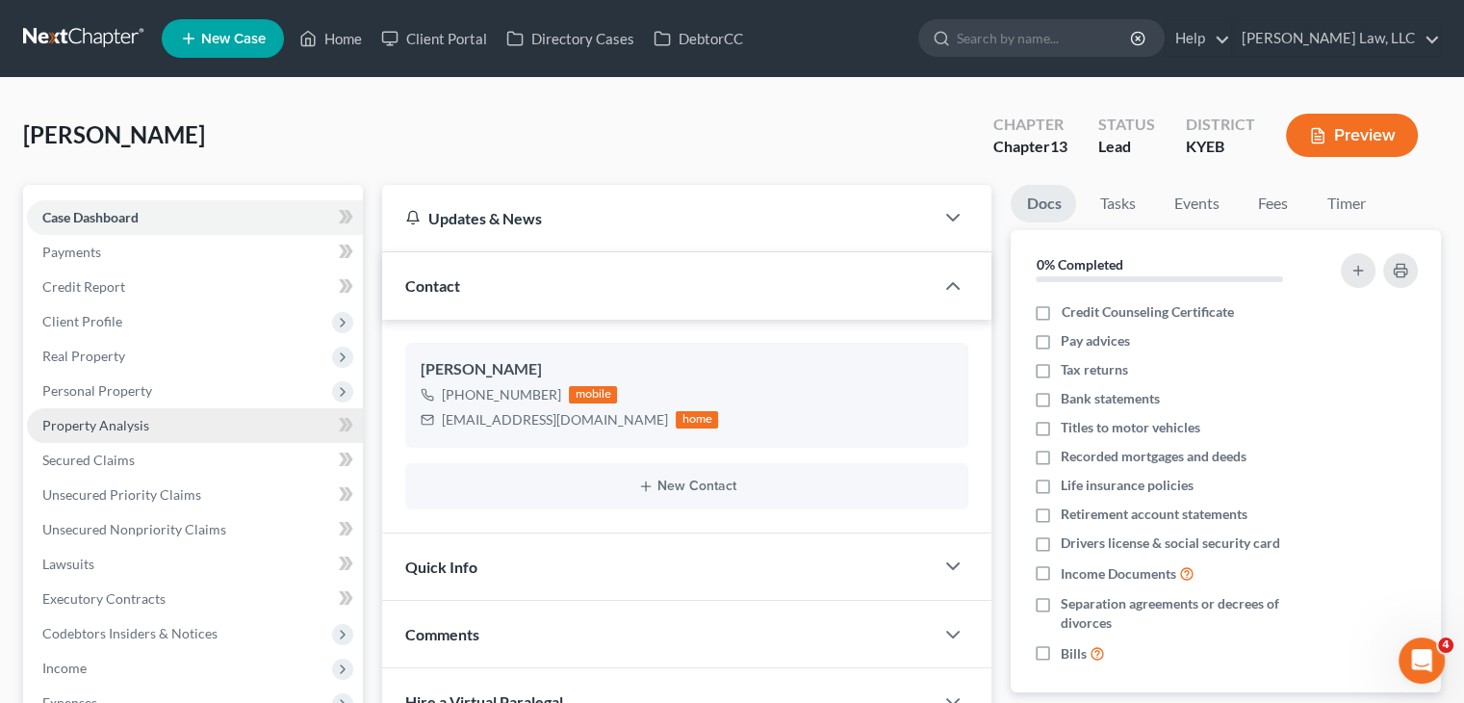
click at [167, 423] on link "Property Analysis" at bounding box center [195, 425] width 336 height 35
